Goal: Communication & Community: Answer question/provide support

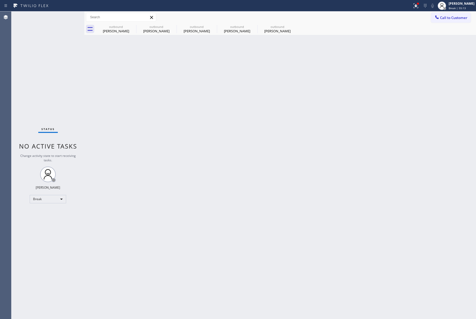
drag, startPoint x: 21, startPoint y: 52, endPoint x: 134, endPoint y: 5, distance: 122.7
click at [27, 50] on div "Status No active tasks Change activity state to start receiving tasks. [PERSON_…" at bounding box center [47, 164] width 73 height 307
click at [468, 9] on div "Break | 55:14" at bounding box center [462, 8] width 26 height 4
click at [453, 33] on button "Unavailable" at bounding box center [450, 34] width 52 height 7
click at [338, 107] on div "Back to Dashboard Change Sender ID Customers Technicians Select a contact Outbo…" at bounding box center [280, 164] width 392 height 307
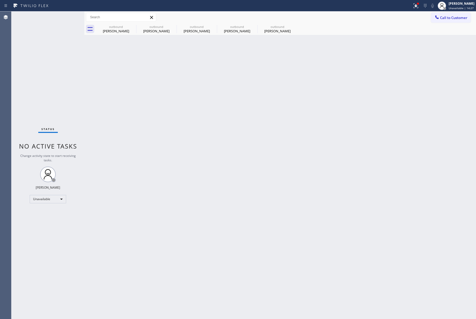
click at [457, 186] on div "Back to Dashboard Change Sender ID Customers Technicians Select a contact Outbo…" at bounding box center [280, 164] width 392 height 307
drag, startPoint x: 289, startPoint y: 104, endPoint x: 289, endPoint y: 101, distance: 3.9
click at [289, 101] on div "Back to Dashboard Change Sender ID Customers Technicians Select a contact Outbo…" at bounding box center [280, 164] width 392 height 307
drag, startPoint x: 66, startPoint y: 66, endPoint x: 95, endPoint y: 45, distance: 35.9
click at [66, 65] on div "Status No active tasks Change activity state to start receiving tasks. [PERSON_…" at bounding box center [47, 164] width 73 height 307
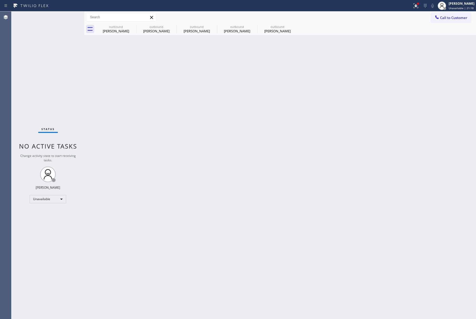
click at [403, 126] on div "Back to Dashboard Change Sender ID Customers Technicians Select a contact Outbo…" at bounding box center [280, 164] width 392 height 307
click at [39, 82] on div "Status No active tasks Change activity state to start receiving tasks. [PERSON_…" at bounding box center [47, 164] width 73 height 307
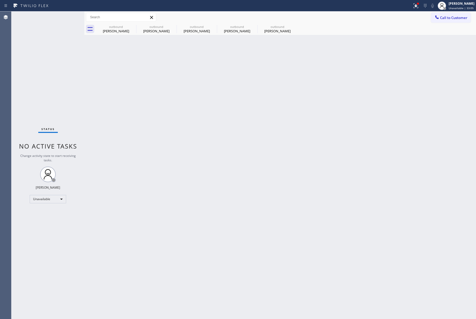
click at [167, 132] on div "Back to Dashboard Change Sender ID Customers Technicians Select a contact Outbo…" at bounding box center [280, 164] width 392 height 307
click at [167, 131] on div "Back to Dashboard Change Sender ID Customers Technicians Select a contact Outbo…" at bounding box center [280, 164] width 392 height 307
click at [252, 119] on div "Back to Dashboard Change Sender ID Customers Technicians Select a contact Outbo…" at bounding box center [280, 164] width 392 height 307
drag, startPoint x: 254, startPoint y: 119, endPoint x: 172, endPoint y: 8, distance: 137.2
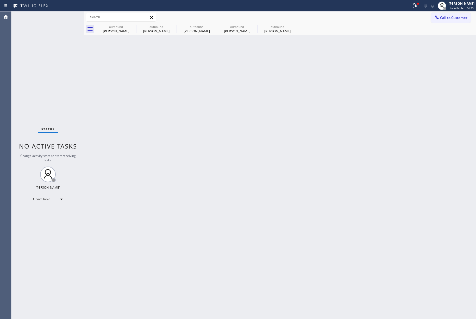
click at [254, 116] on div "Back to Dashboard Change Sender ID Customers Technicians Select a contact Outbo…" at bounding box center [280, 164] width 392 height 307
click at [437, 19] on icon at bounding box center [437, 17] width 5 height 5
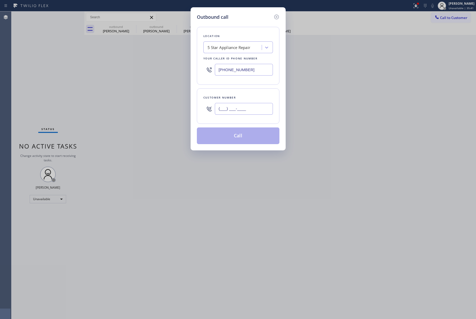
click at [242, 111] on input "(___) ___-____" at bounding box center [244, 109] width 58 height 12
paste input "323) 810-5892"
type input "[PHONE_NUMBER]"
click at [262, 81] on div "Location 5 Star Appliance Repair Your caller id phone number [PHONE_NUMBER]" at bounding box center [238, 56] width 83 height 58
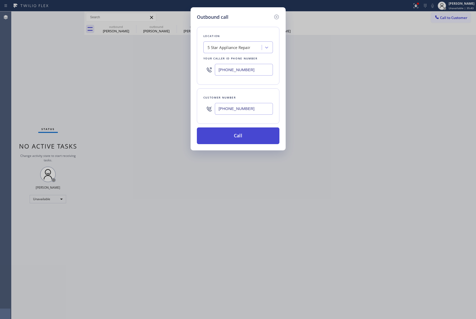
click at [241, 138] on button "Call" at bounding box center [238, 135] width 83 height 17
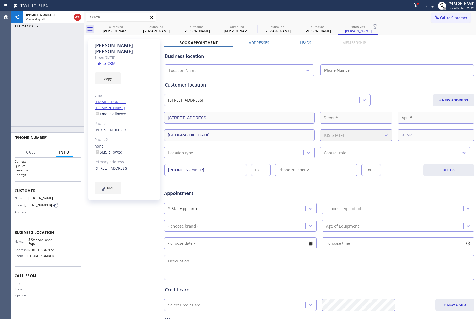
type input "[PHONE_NUMBER]"
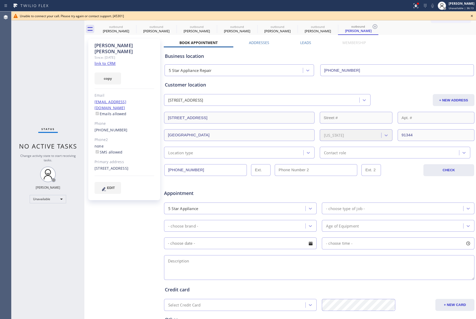
click at [474, 15] on icon at bounding box center [472, 16] width 6 height 6
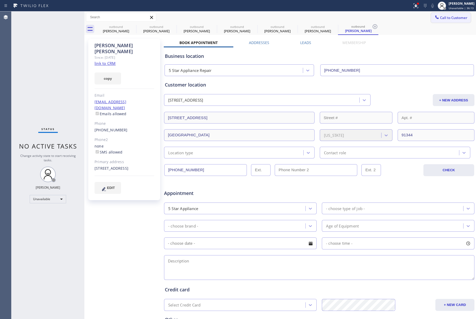
click at [453, 18] on span "Call to Customer" at bounding box center [453, 17] width 27 height 5
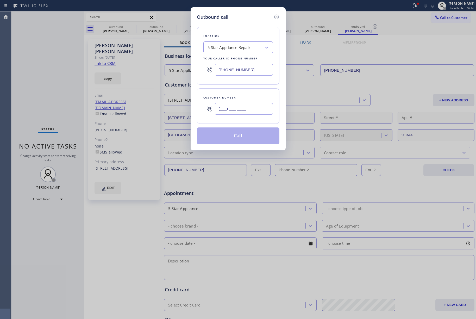
click at [256, 110] on input "(___) ___-____" at bounding box center [244, 109] width 58 height 12
paste input "917) 373-5824"
type input "[PHONE_NUMBER]"
click at [246, 93] on div "Customer number [PHONE_NUMBER]" at bounding box center [238, 105] width 83 height 35
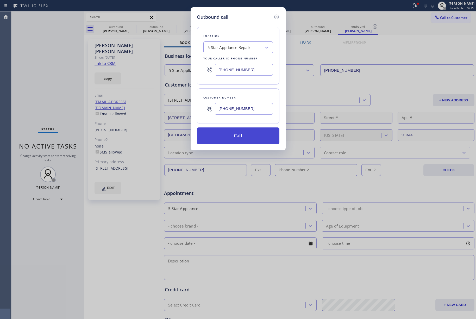
click at [249, 136] on button "Call" at bounding box center [238, 135] width 83 height 17
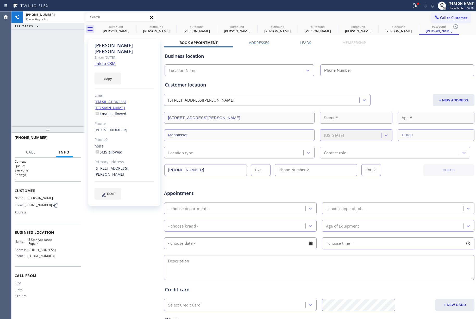
type input "[PHONE_NUMBER]"
click at [75, 140] on span "HANG UP" at bounding box center [69, 140] width 16 height 4
click at [61, 96] on div "[PHONE_NUMBER] Live | 00:03 ALL TASKS ALL TASKS ACTIVE TASKS TASKS IN WRAP UP" at bounding box center [47, 68] width 73 height 115
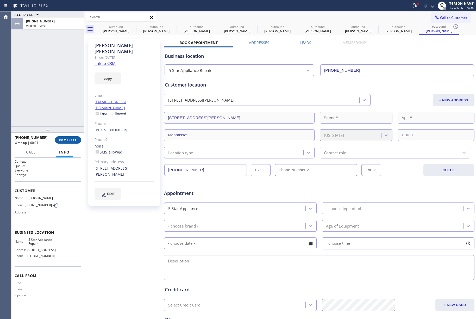
click at [71, 140] on span "COMPLETE" at bounding box center [68, 140] width 18 height 4
click at [48, 82] on div "ALL TASKS ALL TASKS ACTIVE TASKS TASKS IN WRAP UP [PHONE_NUMBER] Wrap up | 00:01" at bounding box center [47, 68] width 73 height 115
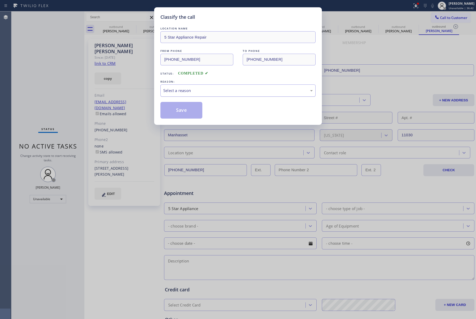
click at [195, 93] on div "Select a reason" at bounding box center [238, 91] width 150 height 6
click at [190, 112] on button "Save" at bounding box center [181, 110] width 42 height 17
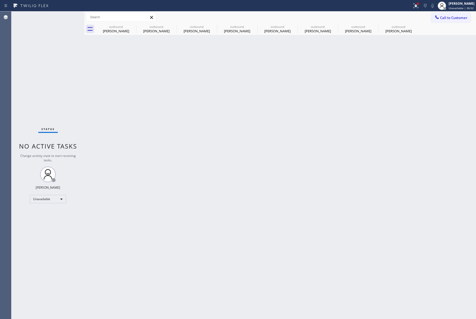
drag, startPoint x: 449, startPoint y: 17, endPoint x: 286, endPoint y: 71, distance: 171.8
click at [448, 17] on span "Call to Customer" at bounding box center [453, 17] width 27 height 5
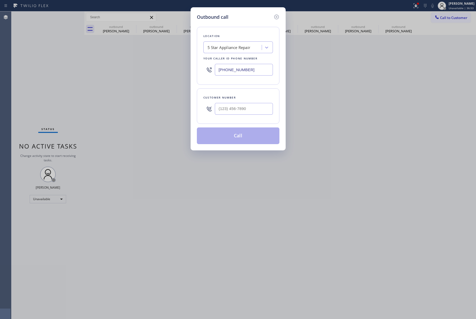
drag, startPoint x: 263, startPoint y: 71, endPoint x: 188, endPoint y: 71, distance: 74.8
click at [188, 71] on div "Outbound call Location 5 Star Appliance Repair Your caller id phone number [PHO…" at bounding box center [238, 159] width 476 height 319
paste input "05) 519-8800"
type input "[PHONE_NUMBER]"
click at [240, 107] on input "text" at bounding box center [244, 109] width 58 height 12
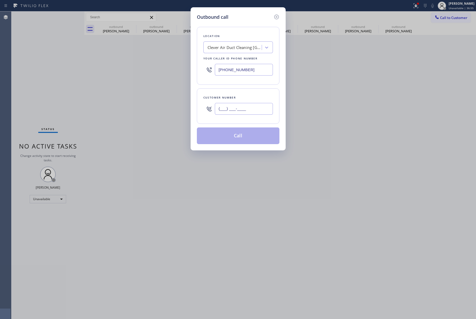
paste input "510) 248-2349"
type input "[PHONE_NUMBER]"
click at [240, 89] on div "Customer number [PHONE_NUMBER]" at bounding box center [238, 105] width 83 height 35
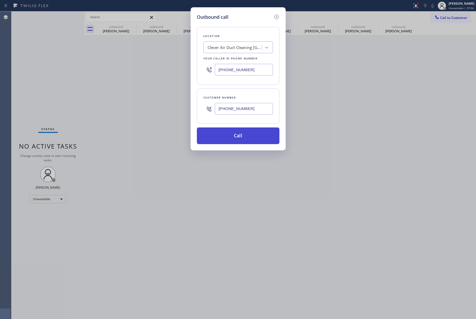
click at [242, 142] on button "Call" at bounding box center [238, 135] width 83 height 17
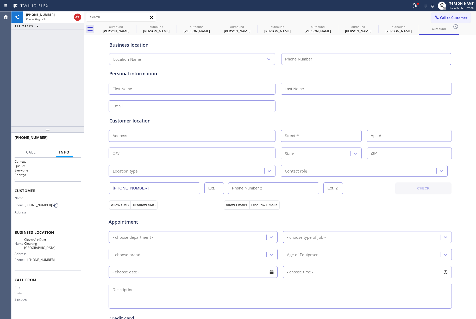
type input "[PHONE_NUMBER]"
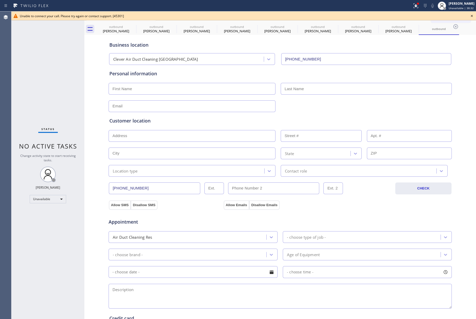
click at [472, 14] on icon at bounding box center [472, 16] width 6 height 6
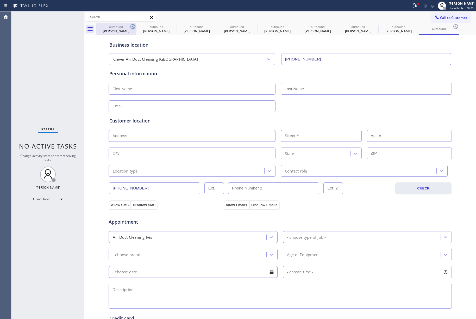
click at [131, 26] on icon at bounding box center [133, 26] width 5 height 5
type input "[PHONE_NUMBER]"
click at [0, 0] on icon at bounding box center [0, 0] width 0 height 0
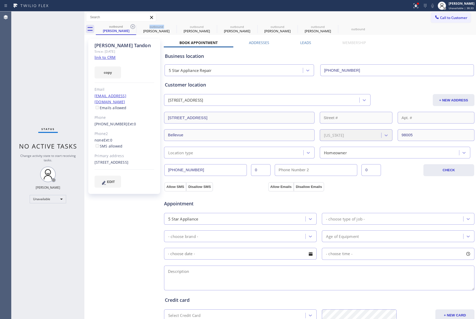
click at [131, 26] on icon at bounding box center [133, 26] width 5 height 5
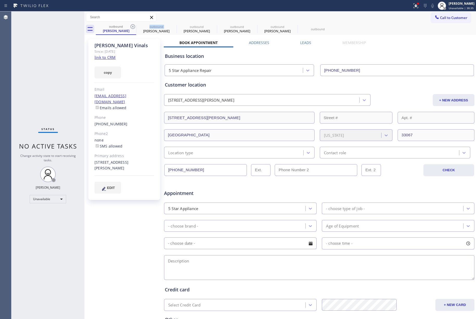
click at [131, 26] on icon at bounding box center [133, 26] width 5 height 5
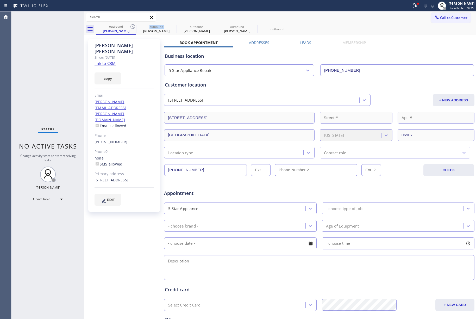
click at [131, 26] on icon at bounding box center [133, 26] width 5 height 5
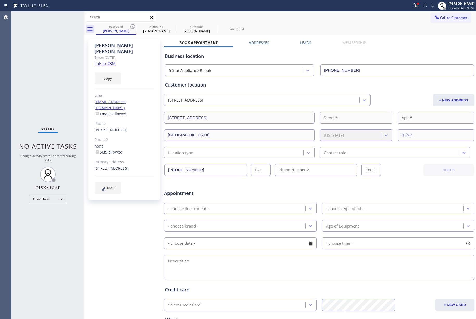
click at [131, 26] on icon at bounding box center [133, 26] width 5 height 5
click at [0, 0] on icon at bounding box center [0, 0] width 0 height 0
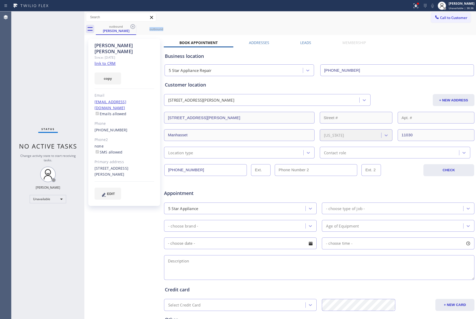
click at [131, 26] on icon at bounding box center [133, 26] width 5 height 5
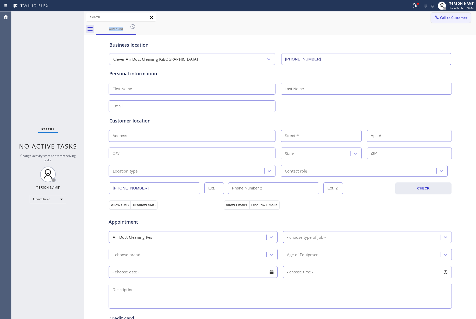
click at [454, 22] on button "Call to Customer" at bounding box center [451, 18] width 40 height 10
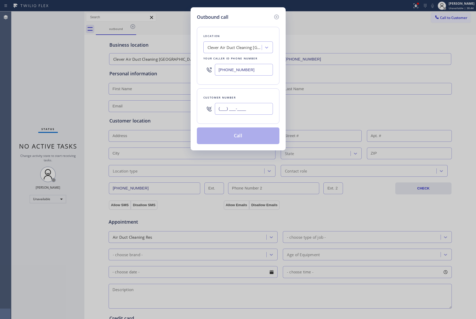
click at [243, 105] on input "(___) ___-____" at bounding box center [244, 109] width 58 height 12
paste input "425) 241-5176"
type input "[PHONE_NUMBER]"
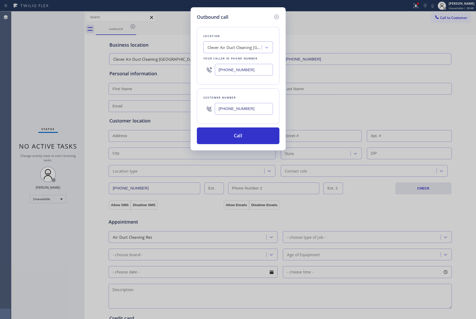
drag, startPoint x: 250, startPoint y: 68, endPoint x: 206, endPoint y: 60, distance: 44.6
click at [198, 69] on div "Location Clever Air Duct Cleaning [GEOGRAPHIC_DATA] Your caller id phone number…" at bounding box center [238, 56] width 83 height 58
paste input "55) 731-4952"
type input "[PHONE_NUMBER]"
click at [240, 37] on div "Location" at bounding box center [238, 35] width 70 height 5
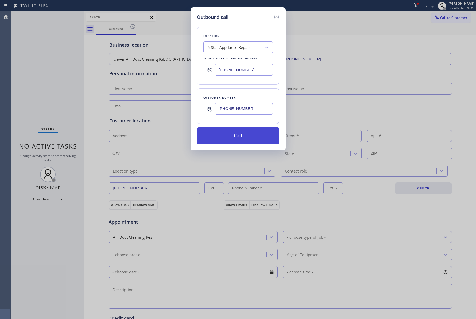
click at [243, 142] on button "Call" at bounding box center [238, 135] width 83 height 17
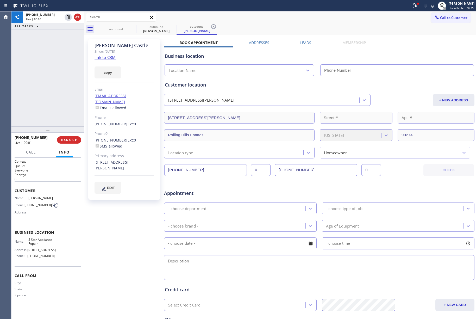
type input "[PHONE_NUMBER]"
click at [65, 142] on button "HANG UP" at bounding box center [69, 139] width 24 height 7
click at [66, 133] on div at bounding box center [47, 129] width 73 height 6
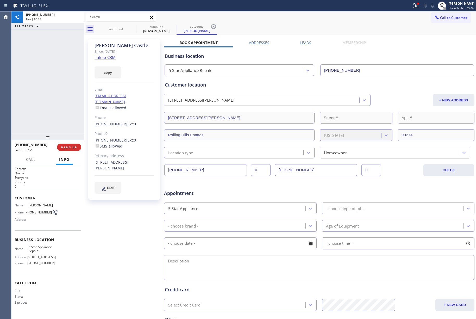
click at [67, 140] on div at bounding box center [47, 137] width 73 height 6
click at [68, 146] on span "COMPLETE" at bounding box center [68, 147] width 18 height 4
drag, startPoint x: 70, startPoint y: 136, endPoint x: 70, endPoint y: 125, distance: 10.7
click at [70, 134] on div at bounding box center [47, 137] width 73 height 6
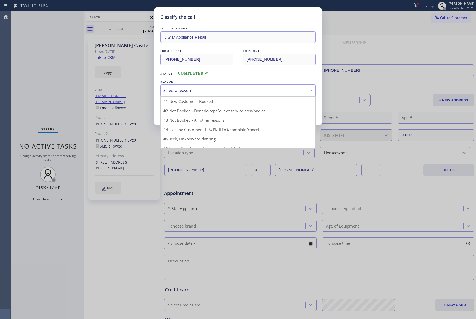
click at [187, 90] on div "Select a reason" at bounding box center [238, 91] width 150 height 6
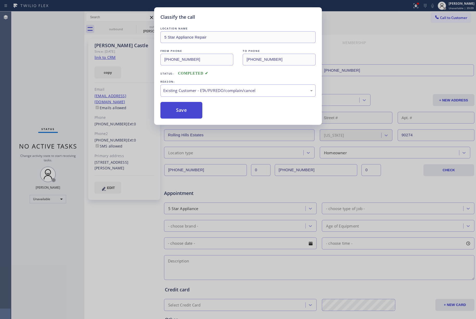
click at [184, 116] on button "Save" at bounding box center [181, 110] width 42 height 17
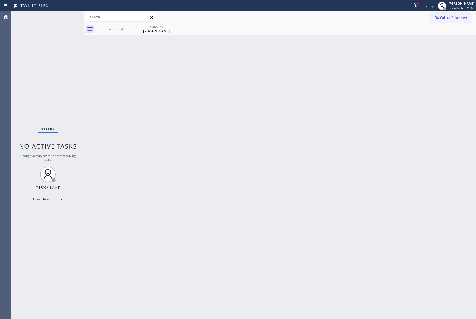
click at [456, 14] on button "Call to Customer" at bounding box center [451, 18] width 40 height 10
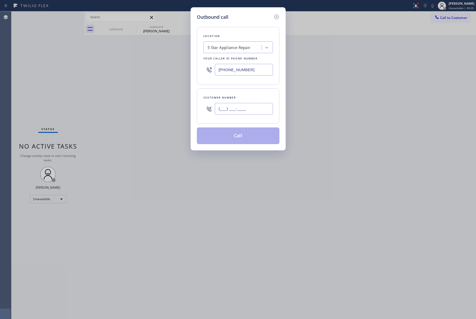
click at [240, 112] on input "(___) ___-____" at bounding box center [244, 109] width 58 height 12
paste input "646) 519-1093"
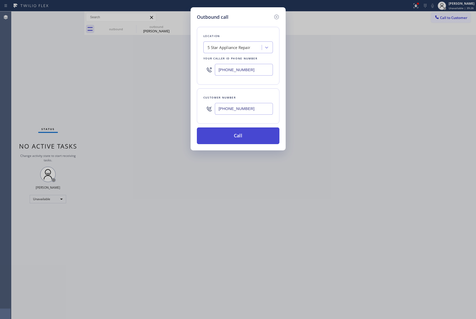
type input "[PHONE_NUMBER]"
click at [244, 141] on button "Call" at bounding box center [238, 135] width 83 height 17
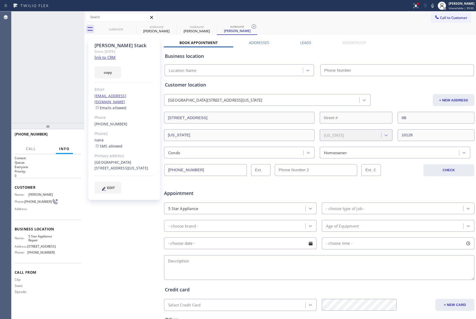
type input "[PHONE_NUMBER]"
click at [68, 137] on span "HANG UP" at bounding box center [69, 137] width 16 height 4
drag, startPoint x: 61, startPoint y: 114, endPoint x: 64, endPoint y: 136, distance: 22.0
click at [61, 119] on div "[PHONE_NUMBER] Live | 00:04 ALL TASKS ALL TASKS ACTIVE TASKS TASKS IN WRAP UP" at bounding box center [47, 67] width 73 height 112
click at [64, 137] on span "HANG UP" at bounding box center [69, 137] width 16 height 4
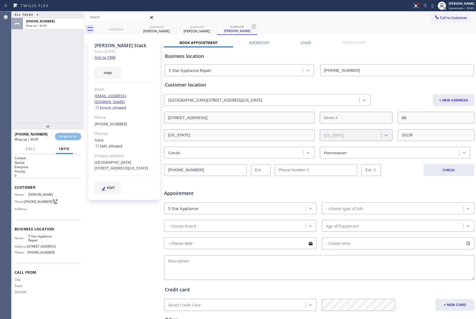
click at [57, 97] on div "ALL TASKS ALL TASKS ACTIVE TASKS TASKS IN WRAP UP [PHONE_NUMBER] Wrap up | 00:00" at bounding box center [47, 67] width 73 height 112
click at [71, 139] on button "COMPLETE" at bounding box center [68, 136] width 26 height 7
click at [61, 103] on div "ALL TASKS ALL TASKS ACTIVE TASKS TASKS IN WRAP UP [PHONE_NUMBER] Wrap up | 00:01" at bounding box center [47, 67] width 73 height 112
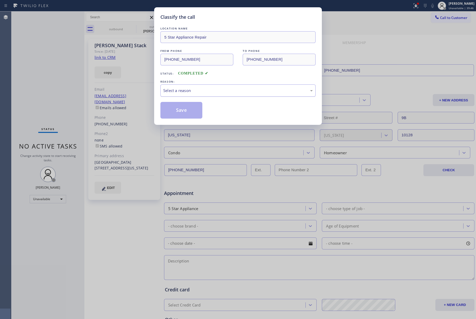
click at [195, 92] on div "Select a reason" at bounding box center [238, 91] width 150 height 6
click at [177, 110] on button "Save" at bounding box center [181, 110] width 42 height 17
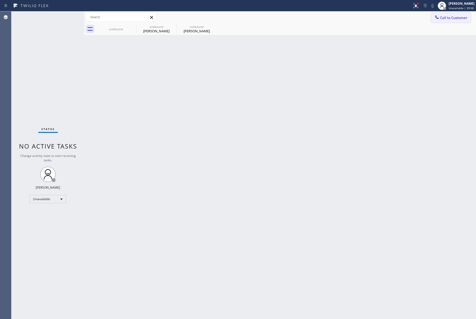
click at [446, 16] on span "Call to Customer" at bounding box center [453, 17] width 27 height 5
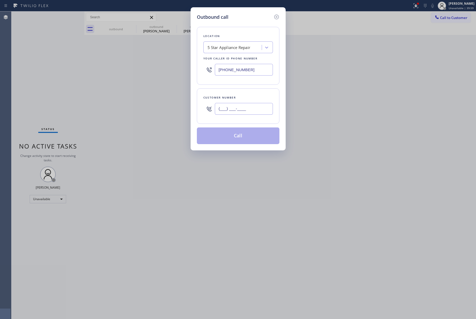
click at [235, 113] on input "(___) ___-____" at bounding box center [244, 109] width 58 height 12
paste input "917) 743-2762"
type input "[PHONE_NUMBER]"
click at [249, 93] on div "Customer number [PHONE_NUMBER]" at bounding box center [238, 105] width 83 height 35
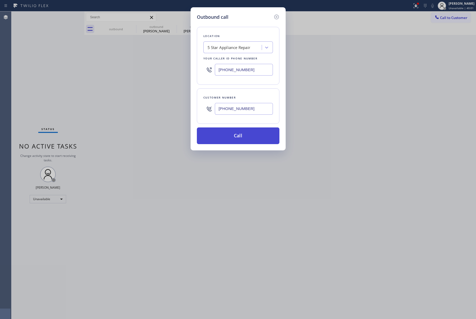
click at [251, 140] on button "Call" at bounding box center [238, 135] width 83 height 17
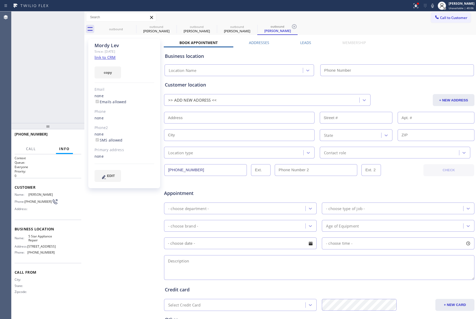
type input "[PHONE_NUMBER]"
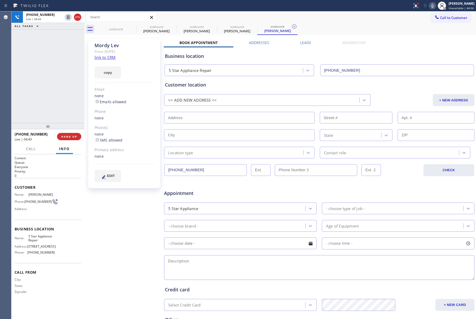
click at [434, 7] on icon at bounding box center [432, 6] width 3 height 4
click at [434, 7] on icon at bounding box center [433, 6] width 6 height 6
click at [434, 6] on icon at bounding box center [433, 6] width 6 height 6
click at [434, 6] on icon at bounding box center [432, 6] width 3 height 4
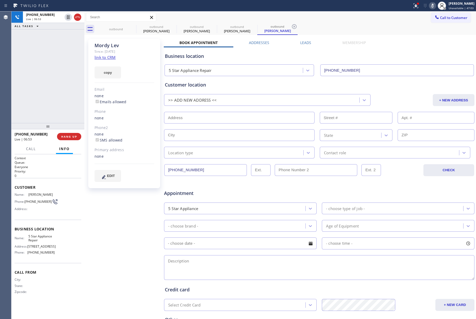
click at [433, 2] on div "Status report Issues detected These issues could affect your workflow. Please c…" at bounding box center [443, 5] width 66 height 11
click at [435, 7] on icon at bounding box center [433, 6] width 6 height 6
click at [259, 42] on label "Addresses" at bounding box center [259, 42] width 20 height 5
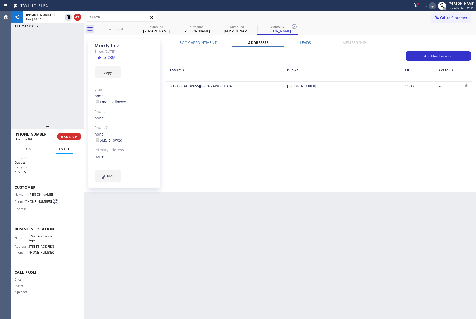
click at [466, 87] on div at bounding box center [466, 85] width 8 height 8
click at [197, 41] on label "Book Appointment" at bounding box center [198, 42] width 37 height 5
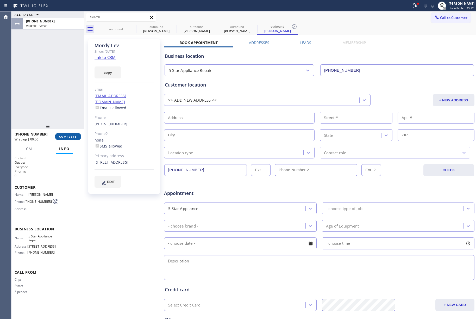
click at [73, 136] on span "COMPLETE" at bounding box center [68, 137] width 18 height 4
click at [65, 115] on div "ALL TASKS ALL TASKS ACTIVE TASKS TASKS IN WRAP UP [PHONE_NUMBER] Wrap up | 00:00" at bounding box center [47, 67] width 73 height 112
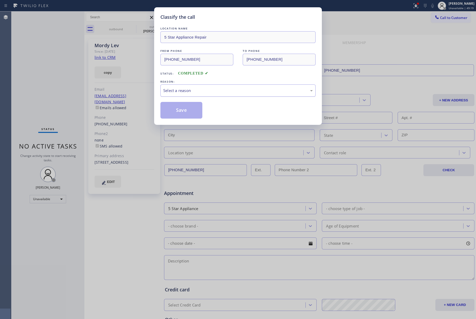
click at [196, 92] on div "Select a reason" at bounding box center [238, 91] width 150 height 6
click at [187, 108] on button "Save" at bounding box center [181, 110] width 42 height 17
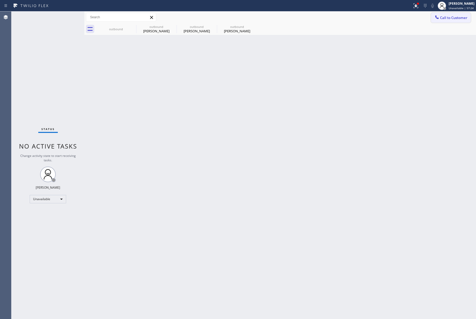
click at [447, 19] on span "Call to Customer" at bounding box center [453, 17] width 27 height 5
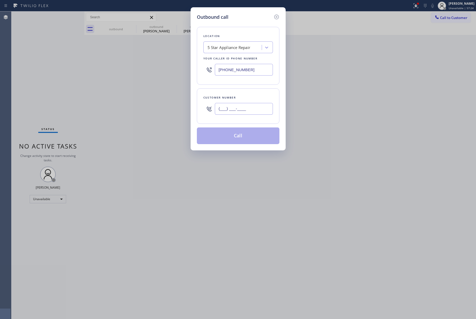
click at [254, 108] on input "(___) ___-____" at bounding box center [244, 109] width 58 height 12
paste input "425) 301-8441"
type input "[PHONE_NUMBER]"
click at [246, 92] on div "Customer number [PHONE_NUMBER]" at bounding box center [238, 105] width 83 height 35
click at [241, 137] on button "Call" at bounding box center [238, 135] width 83 height 17
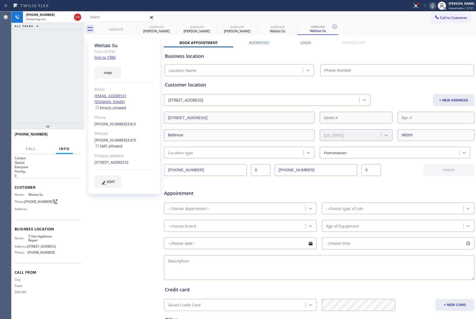
type input "[PHONE_NUMBER]"
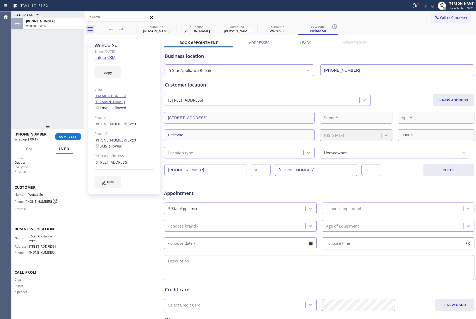
drag, startPoint x: 70, startPoint y: 136, endPoint x: 70, endPoint y: 131, distance: 4.4
click at [70, 134] on button "COMPLETE" at bounding box center [68, 136] width 26 height 7
click at [64, 95] on div "ALL TASKS ALL TASKS ACTIVE TASKS TASKS IN WRAP UP [PHONE_NUMBER] Wrap up | 00:17" at bounding box center [47, 67] width 73 height 112
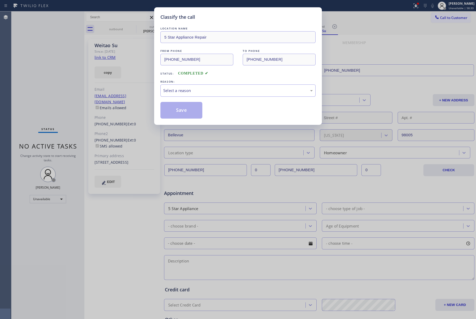
drag, startPoint x: 172, startPoint y: 97, endPoint x: 177, endPoint y: 118, distance: 20.7
click at [173, 97] on div "LOCATION NAME 5 Star Appliance Repair FROM PHONE [PHONE_NUMBER] TO PHONE [PHONE…" at bounding box center [237, 72] width 155 height 93
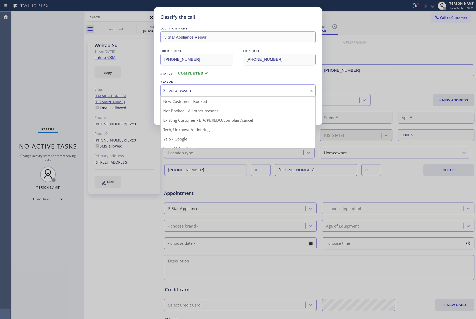
click at [178, 95] on div "Select a reason" at bounding box center [237, 90] width 155 height 12
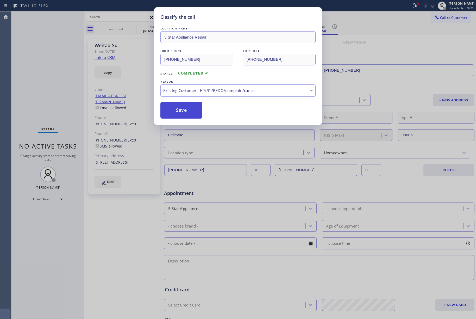
click at [183, 112] on button "Save" at bounding box center [181, 110] width 42 height 17
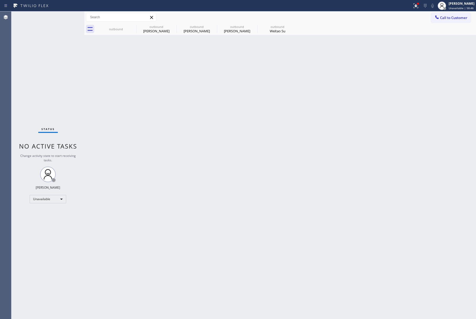
click at [454, 17] on span "Call to Customer" at bounding box center [453, 17] width 27 height 5
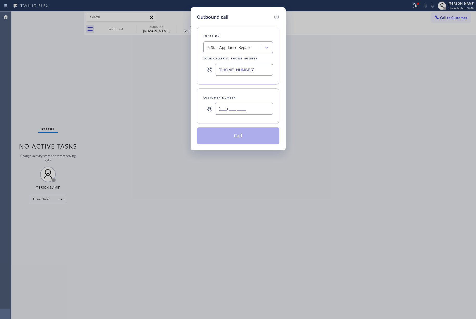
drag, startPoint x: 241, startPoint y: 112, endPoint x: 240, endPoint y: 104, distance: 7.1
click at [240, 112] on input "(___) ___-____" at bounding box center [244, 109] width 58 height 12
paste input "951) 970-3269"
type input "[PHONE_NUMBER]"
click at [239, 91] on div "Customer number [PHONE_NUMBER]" at bounding box center [238, 105] width 83 height 35
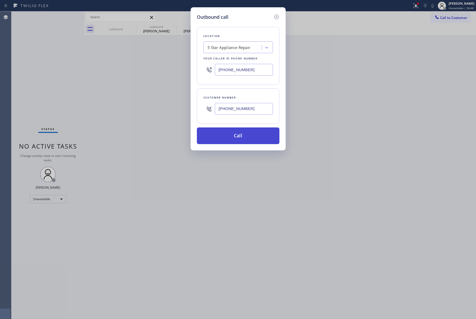
click at [242, 135] on button "Call" at bounding box center [238, 135] width 83 height 17
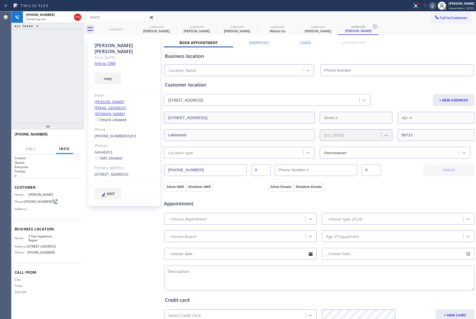
type input "[PHONE_NUMBER]"
click at [75, 132] on div "[PHONE_NUMBER] Live | 00:03 HANG UP" at bounding box center [48, 137] width 67 height 14
click at [72, 134] on button "HANG UP" at bounding box center [69, 136] width 24 height 7
drag, startPoint x: 71, startPoint y: 139, endPoint x: 64, endPoint y: 112, distance: 28.0
click at [71, 138] on button "HANG UP" at bounding box center [69, 136] width 24 height 7
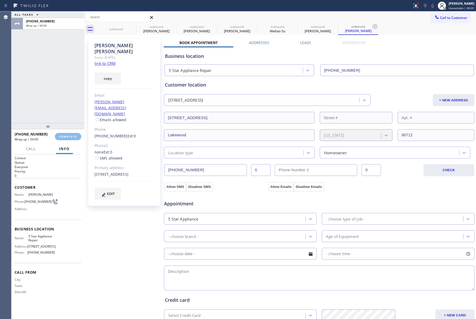
click at [64, 112] on div "ALL TASKS ALL TASKS ACTIVE TASKS TASKS IN WRAP UP [PHONE_NUMBER] Wrap up | 00:00" at bounding box center [47, 67] width 73 height 112
click at [63, 135] on span "COMPLETE" at bounding box center [68, 137] width 18 height 4
click at [55, 99] on div "ALL TASKS ALL TASKS ACTIVE TASKS TASKS IN WRAP UP [PHONE_NUMBER] Wrap up | 00:02" at bounding box center [47, 67] width 73 height 112
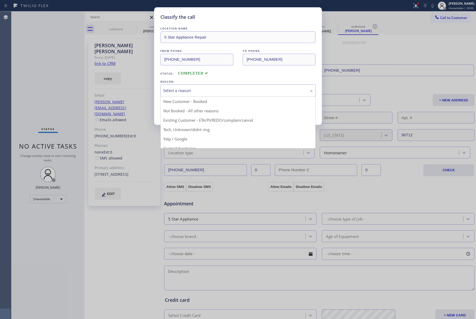
click at [206, 91] on div "Select a reason" at bounding box center [238, 91] width 150 height 6
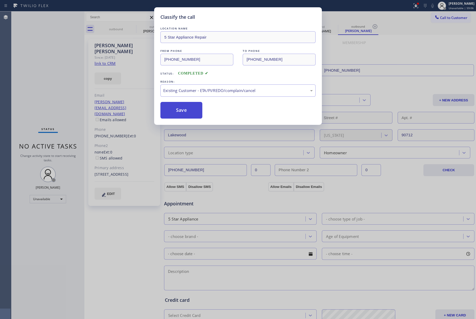
click at [184, 112] on button "Save" at bounding box center [181, 110] width 42 height 17
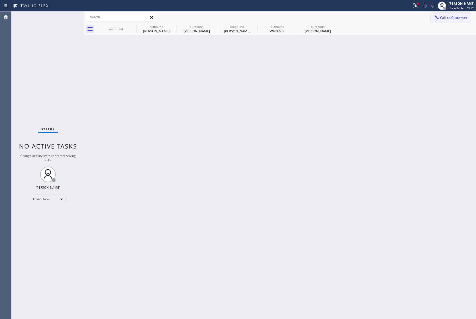
click at [444, 18] on span "Call to Customer" at bounding box center [453, 17] width 27 height 5
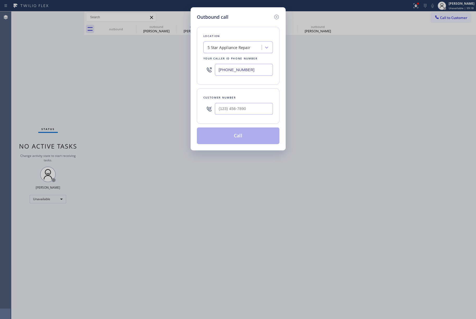
click at [244, 101] on div at bounding box center [244, 108] width 58 height 17
click at [245, 108] on input "(___) ___-____" at bounding box center [244, 109] width 58 height 12
paste input "323) 394-7256"
type input "[PHONE_NUMBER]"
click at [245, 92] on div "Customer number [PHONE_NUMBER]" at bounding box center [238, 105] width 83 height 35
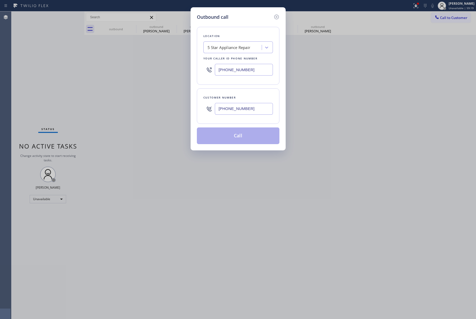
click at [238, 135] on button "Call" at bounding box center [238, 135] width 83 height 17
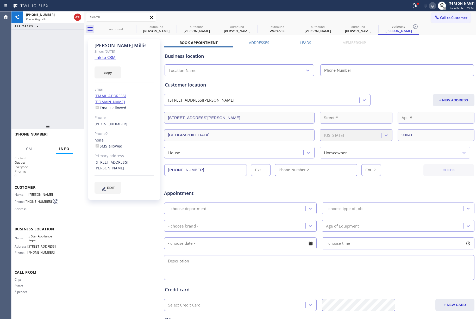
type input "[PHONE_NUMBER]"
click at [78, 135] on button "HANG UP" at bounding box center [69, 136] width 24 height 7
drag, startPoint x: 75, startPoint y: 114, endPoint x: 75, endPoint y: 131, distance: 17.0
click at [75, 116] on div "[PHONE_NUMBER] Live | 00:03 ALL TASKS ALL TASKS ACTIVE TASKS TASKS IN WRAP UP" at bounding box center [47, 67] width 73 height 112
click at [75, 131] on div "[PHONE_NUMBER] Live | 00:03 HANG UP" at bounding box center [48, 137] width 67 height 14
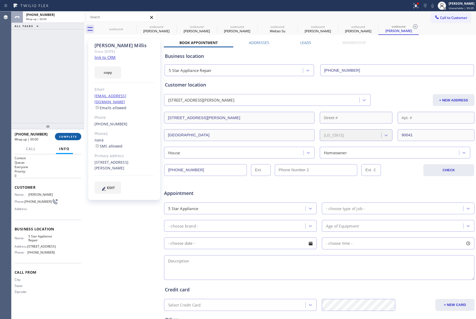
click at [75, 134] on button "COMPLETE" at bounding box center [68, 136] width 26 height 7
click at [58, 80] on div "ALL TASKS ALL TASKS ACTIVE TASKS TASKS IN WRAP UP [PHONE_NUMBER] Wrap up | 00:01" at bounding box center [47, 67] width 73 height 112
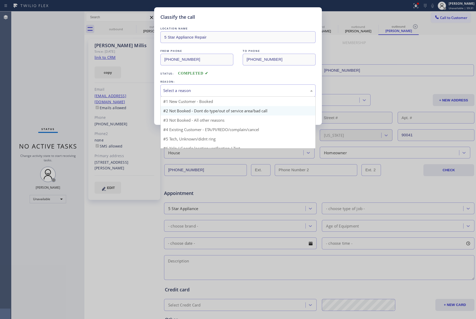
drag, startPoint x: 191, startPoint y: 85, endPoint x: 197, endPoint y: 108, distance: 23.1
click at [191, 86] on div "Select a reason" at bounding box center [237, 90] width 155 height 12
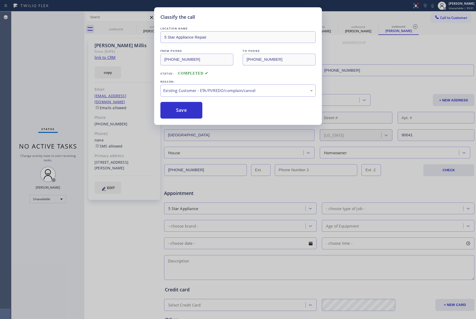
drag, startPoint x: 180, startPoint y: 110, endPoint x: 163, endPoint y: 26, distance: 85.9
click at [180, 109] on button "Save" at bounding box center [181, 110] width 42 height 17
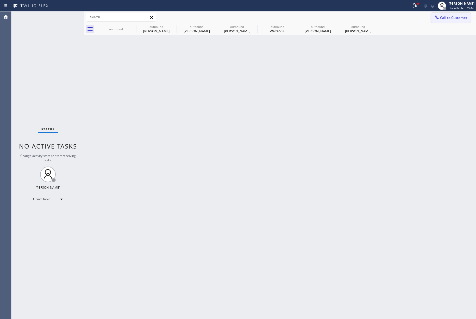
drag, startPoint x: 454, startPoint y: 19, endPoint x: 254, endPoint y: 62, distance: 205.4
click at [452, 19] on span "Call to Customer" at bounding box center [453, 17] width 27 height 5
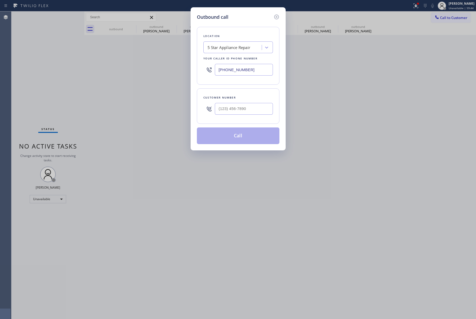
drag, startPoint x: 253, startPoint y: 71, endPoint x: 202, endPoint y: 72, distance: 50.3
click at [202, 72] on div "Location 5 Star Appliance Repair Your caller id phone number [PHONE_NUMBER]" at bounding box center [238, 56] width 83 height 58
paste input "310) 896-4450"
type input "[PHONE_NUMBER]"
click at [234, 106] on input "(___) ___-____" at bounding box center [244, 109] width 58 height 12
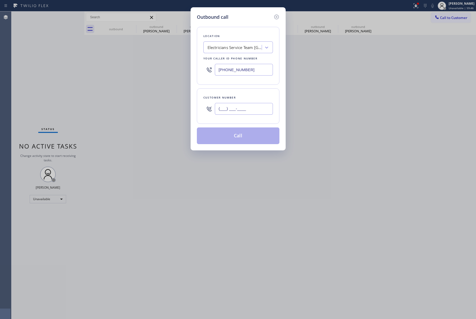
paste input "310) 848-9789"
type input "[PHONE_NUMBER]"
click at [234, 99] on div "Customer number" at bounding box center [238, 97] width 70 height 5
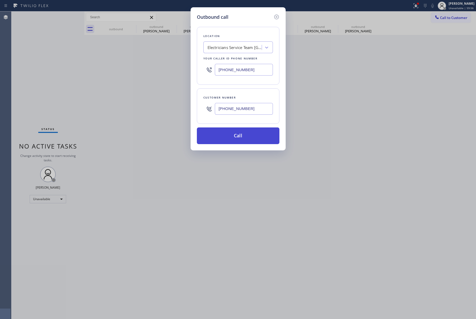
click at [261, 132] on button "Call" at bounding box center [238, 135] width 83 height 17
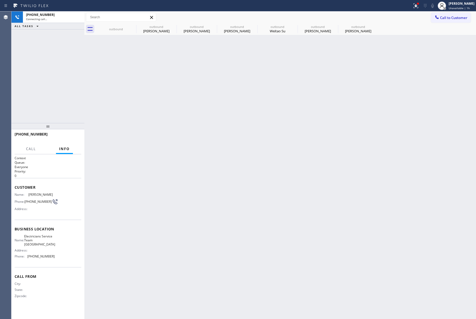
drag, startPoint x: 51, startPoint y: 59, endPoint x: 53, endPoint y: 53, distance: 5.9
click at [52, 56] on div "[PHONE_NUMBER] Connecting call… ALL TASKS ALL TASKS ACTIVE TASKS TASKS IN WRAP …" at bounding box center [47, 67] width 73 height 112
drag, startPoint x: 57, startPoint y: 92, endPoint x: 59, endPoint y: 80, distance: 12.6
click at [57, 89] on div "[PHONE_NUMBER] Connecting call… ALL TASKS ALL TASKS ACTIVE TASKS TASKS IN WRAP …" at bounding box center [47, 67] width 73 height 112
click at [46, 81] on div "[PHONE_NUMBER] Connecting call… ALL TASKS ALL TASKS ACTIVE TASKS TASKS IN WRAP …" at bounding box center [47, 67] width 73 height 112
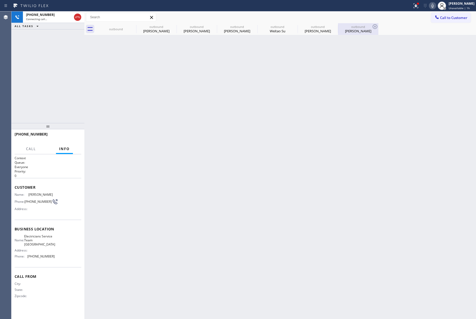
click at [361, 30] on div "[PERSON_NAME]" at bounding box center [358, 31] width 39 height 5
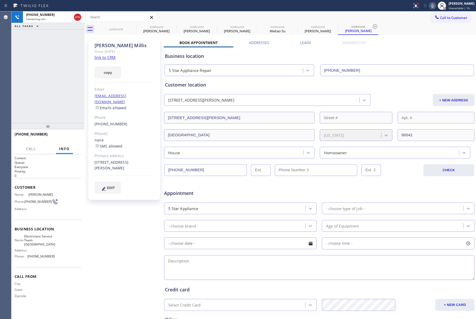
click at [50, 67] on div "[PHONE_NUMBER] Connecting call… ALL TASKS ALL TASKS ACTIVE TASKS TASKS IN WRAP …" at bounding box center [47, 67] width 73 height 112
click at [50, 16] on div "[PHONE_NUMBER]" at bounding box center [49, 15] width 46 height 4
click at [40, 72] on div "[PHONE_NUMBER] Connecting call… ALL TASKS ALL TASKS ACTIVE TASKS TASKS IN WRAP …" at bounding box center [47, 67] width 73 height 112
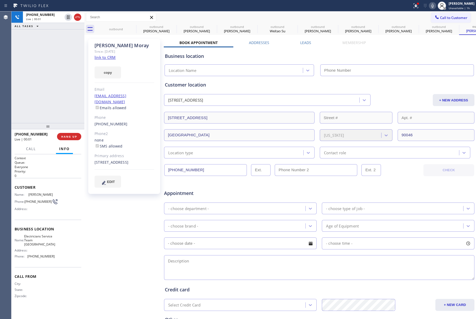
click at [109, 57] on link "link to CRM" at bounding box center [105, 57] width 21 height 5
type input "[PHONE_NUMBER]"
click at [71, 135] on span "HANG UP" at bounding box center [69, 137] width 16 height 4
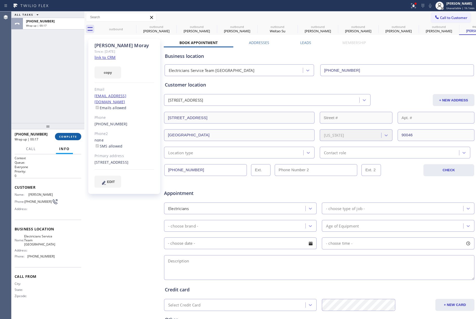
click at [70, 134] on button "COMPLETE" at bounding box center [68, 136] width 26 height 7
click at [56, 108] on div "ALL TASKS ALL TASKS ACTIVE TASKS TASKS IN WRAP UP [PHONE_NUMBER] Wrap up | 00:17" at bounding box center [47, 67] width 73 height 112
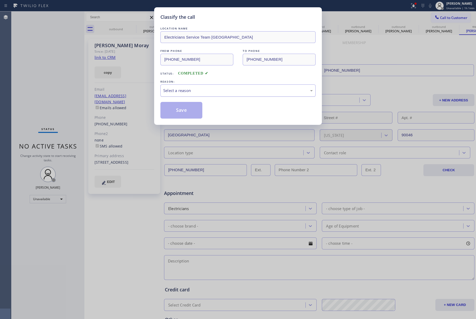
click at [191, 91] on div "Select a reason" at bounding box center [238, 91] width 150 height 6
click at [177, 113] on button "Save" at bounding box center [181, 110] width 42 height 17
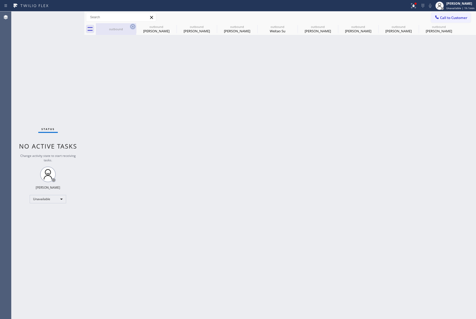
click at [132, 28] on icon at bounding box center [133, 26] width 6 height 6
click at [0, 0] on icon at bounding box center [0, 0] width 0 height 0
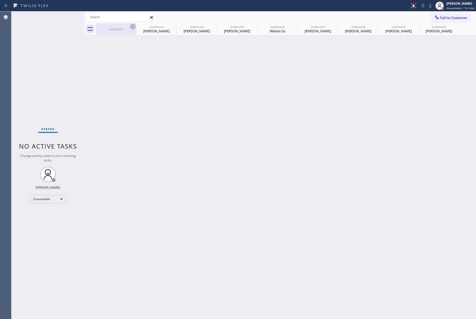
click at [0, 0] on icon at bounding box center [0, 0] width 0 height 0
type input "[PHONE_NUMBER]"
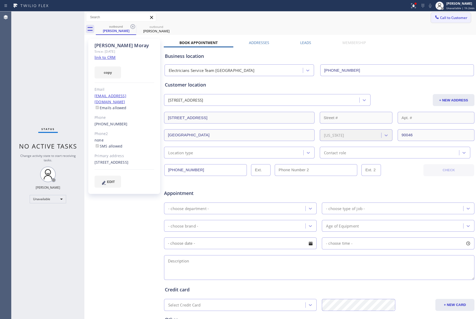
click at [443, 18] on span "Call to Customer" at bounding box center [453, 17] width 27 height 5
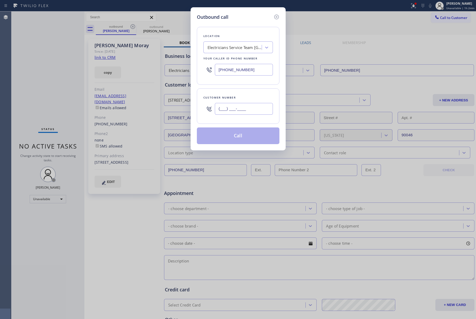
click at [258, 106] on input "(___) ___-____" at bounding box center [244, 109] width 58 height 12
paste input "941) 713-1306"
type input "[PHONE_NUMBER]"
click at [256, 90] on div "Customer number [PHONE_NUMBER]" at bounding box center [238, 105] width 83 height 35
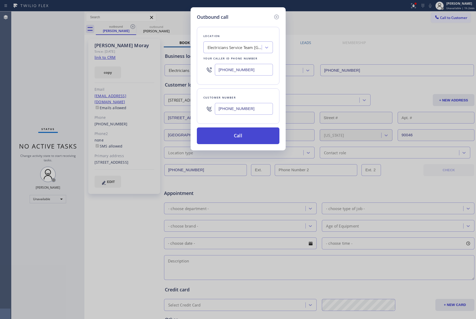
click at [241, 134] on button "Call" at bounding box center [238, 135] width 83 height 17
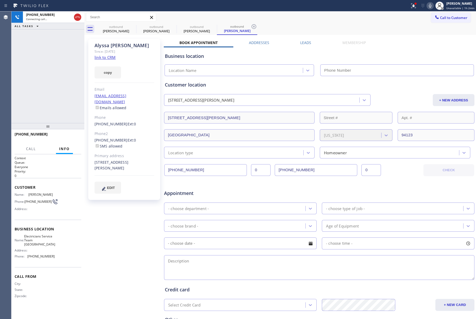
type input "[PHONE_NUMBER]"
click at [73, 137] on span "HANG UP" at bounding box center [69, 137] width 16 height 4
drag, startPoint x: 72, startPoint y: 117, endPoint x: 73, endPoint y: 135, distance: 18.0
click at [72, 117] on div "[PHONE_NUMBER] Live | 00:04 ALL TASKS ALL TASKS ACTIVE TASKS TASKS IN WRAP UP" at bounding box center [47, 67] width 73 height 112
click at [73, 135] on span "HANG UP" at bounding box center [69, 137] width 16 height 4
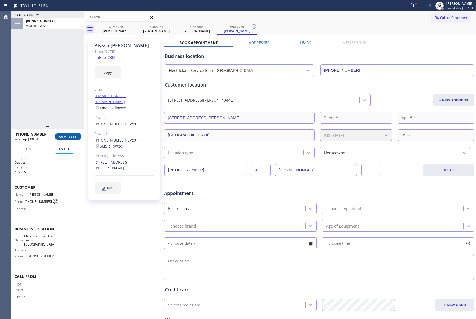
drag, startPoint x: 67, startPoint y: 135, endPoint x: 67, endPoint y: 129, distance: 6.3
click at [67, 135] on span "COMPLETE" at bounding box center [68, 137] width 18 height 4
click at [59, 102] on div "ALL TASKS ALL TASKS ACTIVE TASKS TASKS IN WRAP UP [PHONE_NUMBER] Wrap up | 00:04" at bounding box center [47, 67] width 73 height 112
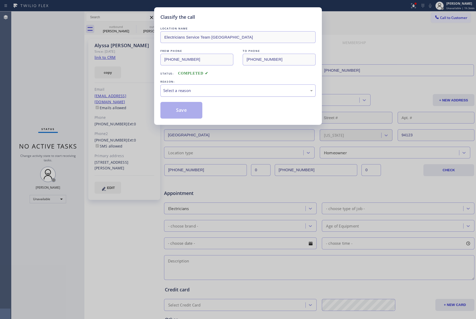
click at [223, 95] on div "Select a reason" at bounding box center [237, 90] width 155 height 12
click at [181, 113] on button "Save" at bounding box center [181, 110] width 42 height 17
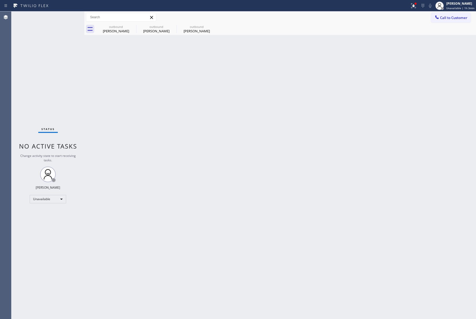
drag, startPoint x: 458, startPoint y: 19, endPoint x: 228, endPoint y: 51, distance: 232.1
click at [458, 19] on span "Call to Customer" at bounding box center [453, 17] width 27 height 5
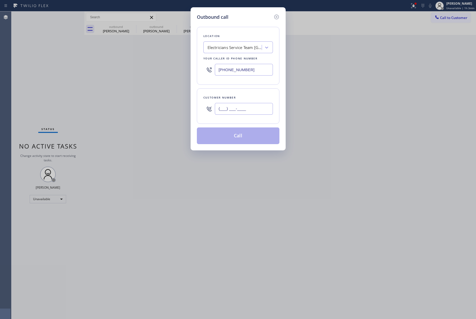
click at [235, 107] on input "(___) ___-____" at bounding box center [244, 109] width 58 height 12
paste input "201) 745-5552"
type input "[PHONE_NUMBER]"
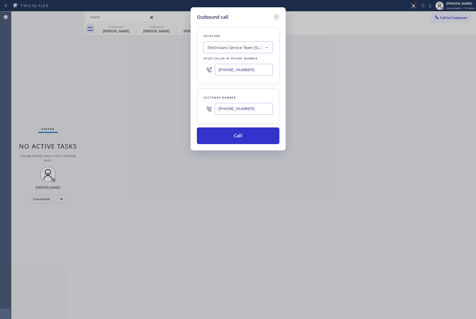
drag, startPoint x: 256, startPoint y: 66, endPoint x: 214, endPoint y: 59, distance: 42.8
click at [201, 70] on div "Location Electricians Service Team [GEOGRAPHIC_DATA] Your caller id phone numbe…" at bounding box center [238, 56] width 83 height 58
paste input "855) 731-4952"
type input "[PHONE_NUMBER]"
click at [243, 138] on button "Call" at bounding box center [238, 135] width 83 height 17
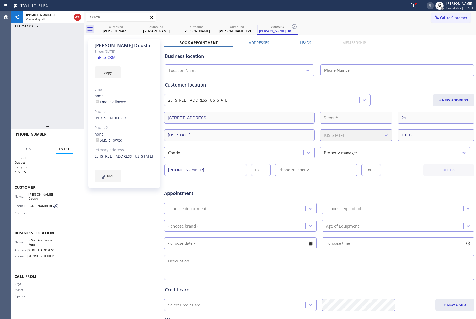
type input "[PHONE_NUMBER]"
click at [79, 135] on button "HANG UP" at bounding box center [69, 136] width 24 height 7
drag, startPoint x: 75, startPoint y: 115, endPoint x: 75, endPoint y: 137, distance: 21.9
click at [75, 120] on div "[PHONE_NUMBER] Live | 00:06 ALL TASKS ALL TASKS ACTIVE TASKS TASKS IN WRAP UP" at bounding box center [47, 67] width 73 height 112
click at [75, 140] on button "HANG UP" at bounding box center [69, 136] width 24 height 7
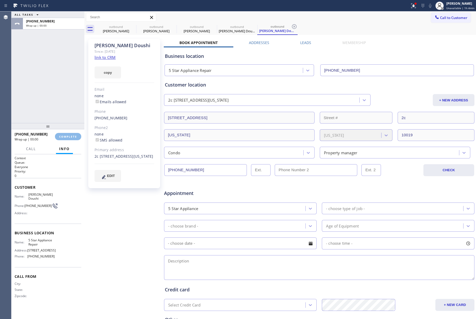
click at [72, 92] on div "ALL TASKS ALL TASKS ACTIVE TASKS TASKS IN WRAP UP [PHONE_NUMBER] Wrap up | 00:00" at bounding box center [47, 67] width 73 height 112
click at [74, 140] on button "COMPLETE" at bounding box center [68, 136] width 26 height 7
click at [63, 95] on div "ALL TASKS ALL TASKS ACTIVE TASKS TASKS IN WRAP UP [PHONE_NUMBER] Wrap up | 00:01" at bounding box center [47, 67] width 73 height 112
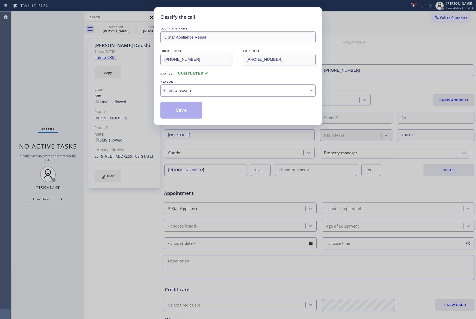
drag, startPoint x: 195, startPoint y: 89, endPoint x: 199, endPoint y: 95, distance: 7.9
click at [195, 89] on div "Select a reason" at bounding box center [238, 91] width 150 height 6
click at [189, 111] on button "Save" at bounding box center [181, 110] width 42 height 17
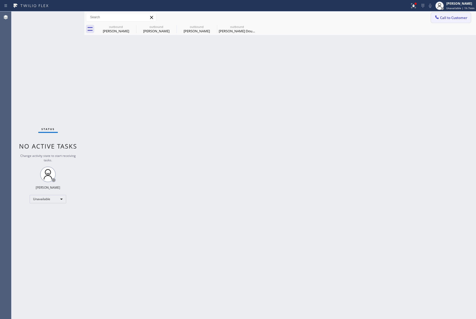
click at [464, 18] on span "Call to Customer" at bounding box center [453, 17] width 27 height 5
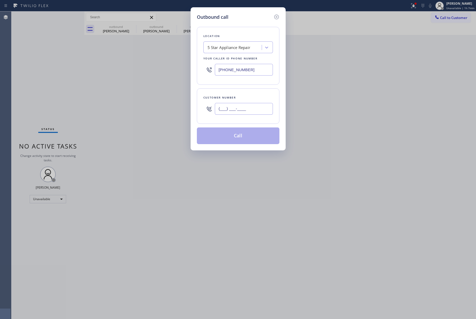
click at [252, 114] on input "(___) ___-____" at bounding box center [244, 109] width 58 height 12
paste input "310) 721-8433"
type input "[PHONE_NUMBER]"
click at [248, 100] on div "Customer number" at bounding box center [238, 97] width 70 height 5
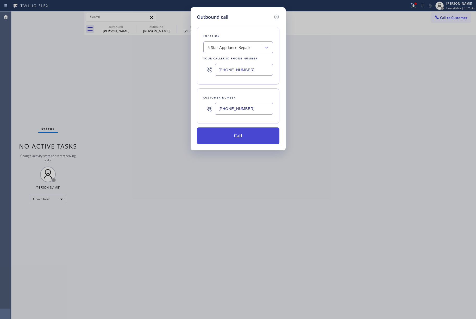
click at [249, 134] on button "Call" at bounding box center [238, 135] width 83 height 17
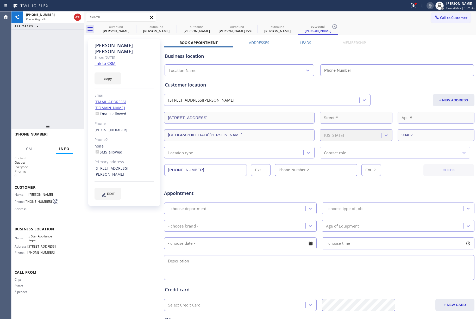
type input "[PHONE_NUMBER]"
click at [65, 139] on button "HANG UP" at bounding box center [69, 136] width 24 height 7
click at [68, 132] on div "[PHONE_NUMBER] Live | 00:10 HANG UP" at bounding box center [48, 137] width 67 height 14
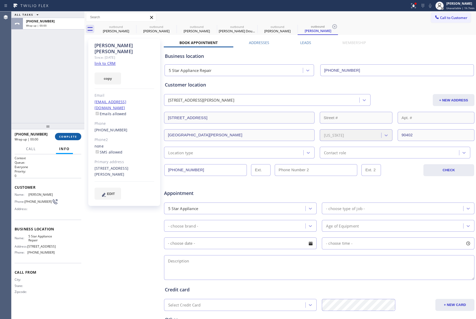
click at [67, 134] on button "COMPLETE" at bounding box center [68, 136] width 26 height 7
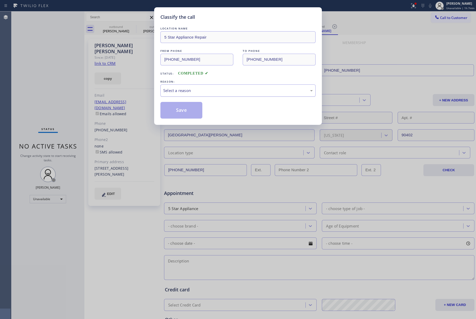
drag, startPoint x: 197, startPoint y: 90, endPoint x: 197, endPoint y: 93, distance: 3.1
click at [197, 93] on div "Select a reason" at bounding box center [238, 91] width 150 height 6
click at [179, 109] on button "Save" at bounding box center [181, 110] width 42 height 17
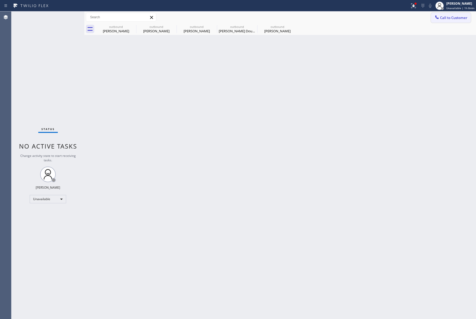
click at [453, 16] on span "Call to Customer" at bounding box center [453, 17] width 27 height 5
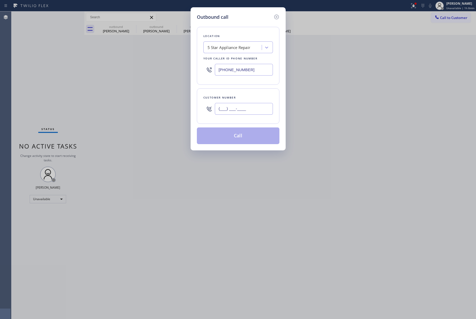
click at [257, 107] on input "(___) ___-____" at bounding box center [244, 109] width 58 height 12
paste input "858) 456-2154"
type input "[PHONE_NUMBER]"
click at [259, 94] on div "Customer number [PHONE_NUMBER]" at bounding box center [238, 105] width 83 height 35
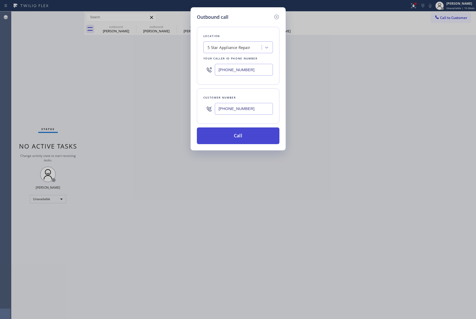
click at [254, 134] on button "Call" at bounding box center [238, 135] width 83 height 17
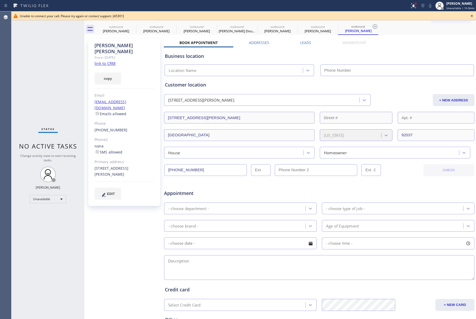
type input "[PHONE_NUMBER]"
click at [471, 16] on icon at bounding box center [472, 16] width 6 height 6
click at [444, 19] on span "Call to Customer" at bounding box center [453, 17] width 27 height 5
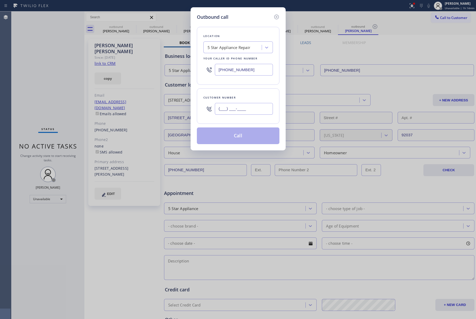
click at [239, 112] on input "(___) ___-____" at bounding box center [244, 109] width 58 height 12
paste input "253) 304-1147"
type input "[PHONE_NUMBER]"
click at [239, 96] on div "Customer number" at bounding box center [238, 97] width 70 height 5
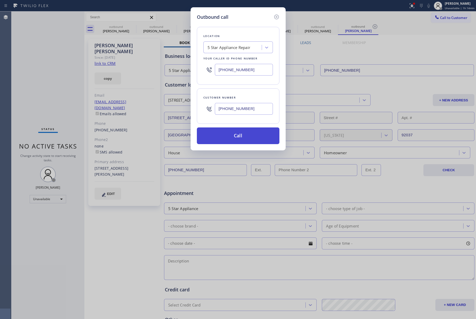
click at [248, 137] on button "Call" at bounding box center [238, 135] width 83 height 17
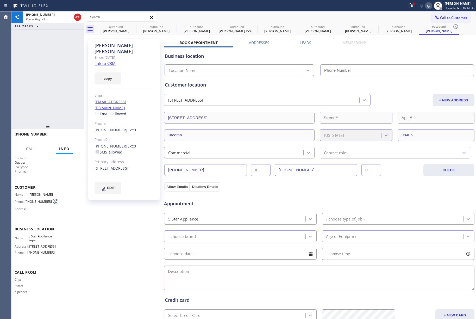
type input "[PHONE_NUMBER]"
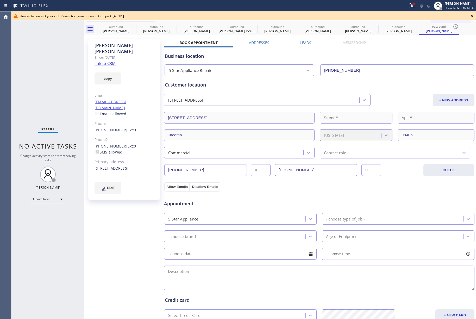
click at [471, 14] on icon at bounding box center [472, 16] width 6 height 6
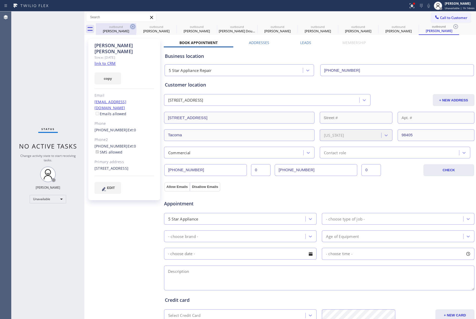
click at [132, 26] on icon at bounding box center [133, 26] width 6 height 6
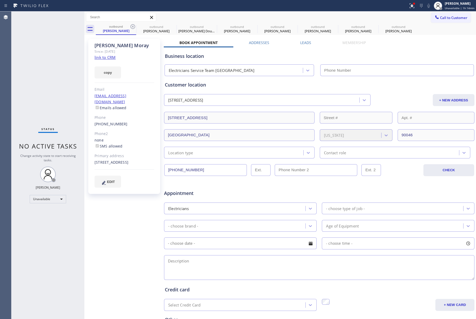
type input "[PHONE_NUMBER]"
click at [132, 26] on icon at bounding box center [133, 26] width 6 height 6
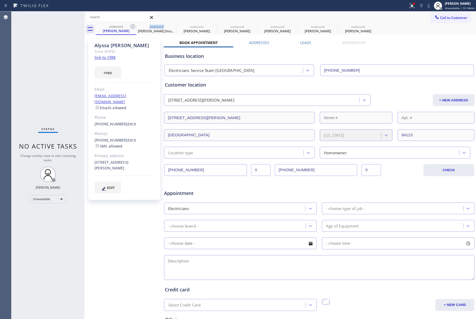
click at [132, 26] on icon at bounding box center [133, 26] width 6 height 6
click at [0, 0] on icon at bounding box center [0, 0] width 0 height 0
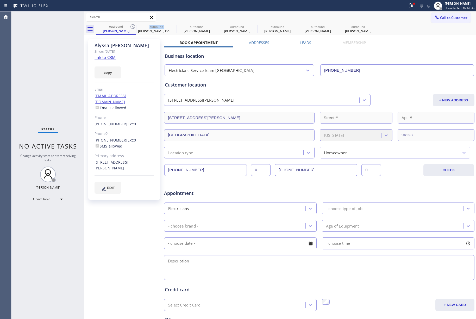
click at [0, 0] on icon at bounding box center [0, 0] width 0 height 0
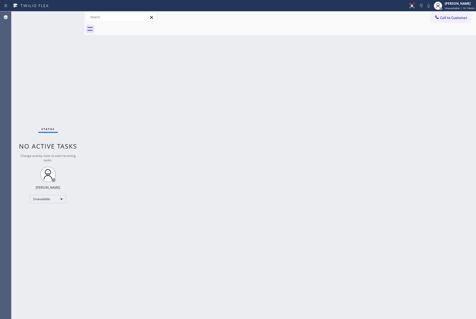
click at [132, 26] on div at bounding box center [286, 29] width 380 height 12
click at [460, 18] on span "Call to Customer" at bounding box center [453, 17] width 27 height 5
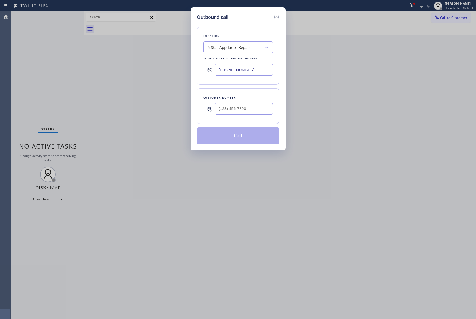
type input "(___) ___-____"
click at [245, 113] on input "(___) ___-____" at bounding box center [244, 109] width 58 height 12
click at [239, 97] on div "Customer number" at bounding box center [238, 97] width 70 height 5
click at [239, 112] on input "(___) ___-____" at bounding box center [244, 109] width 58 height 12
paste input "760) 625-9982"
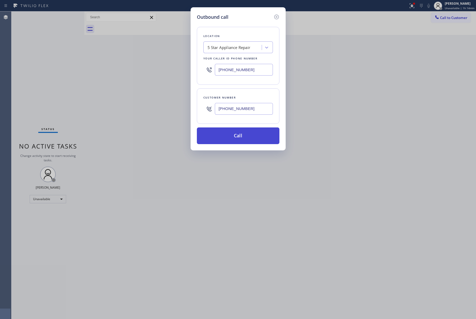
type input "[PHONE_NUMBER]"
click at [252, 131] on button "Call" at bounding box center [238, 135] width 83 height 17
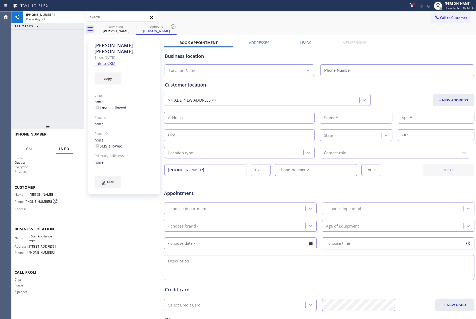
type input "[PHONE_NUMBER]"
drag, startPoint x: 65, startPoint y: 138, endPoint x: 67, endPoint y: 116, distance: 21.5
click at [66, 138] on span "HANG UP" at bounding box center [69, 137] width 16 height 4
drag, startPoint x: 67, startPoint y: 116, endPoint x: 67, endPoint y: 133, distance: 16.7
click at [67, 119] on div "[PHONE_NUMBER] Live | 00:01 ALL TASKS ALL TASKS ACTIVE TASKS TASKS IN WRAP UP" at bounding box center [47, 67] width 73 height 112
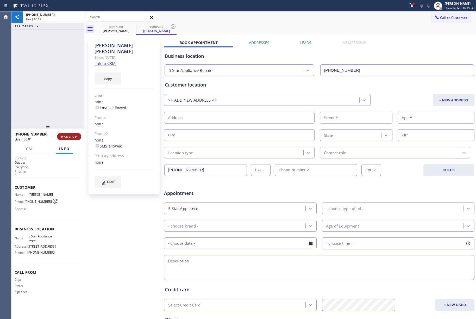
click at [67, 133] on button "HANG UP" at bounding box center [69, 136] width 24 height 7
click at [54, 104] on div "ALL TASKS ALL TASKS ACTIVE TASKS TASKS IN WRAP UP [PHONE_NUMBER] Wrap up | 00:00" at bounding box center [47, 67] width 73 height 112
drag, startPoint x: 54, startPoint y: 104, endPoint x: 63, endPoint y: 136, distance: 32.8
click at [55, 106] on div "ALL TASKS ALL TASKS ACTIVE TASKS TASKS IN WRAP UP [PHONE_NUMBER] Wrap up | 00:00" at bounding box center [47, 67] width 73 height 112
drag, startPoint x: 63, startPoint y: 137, endPoint x: 63, endPoint y: 132, distance: 5.2
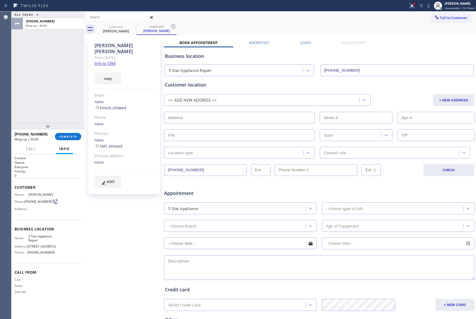
click at [63, 137] on span "COMPLETE" at bounding box center [68, 137] width 18 height 4
click at [54, 86] on div "ALL TASKS ALL TASKS ACTIVE TASKS TASKS IN WRAP UP [PHONE_NUMBER] Wrap up | 00:01" at bounding box center [47, 67] width 73 height 112
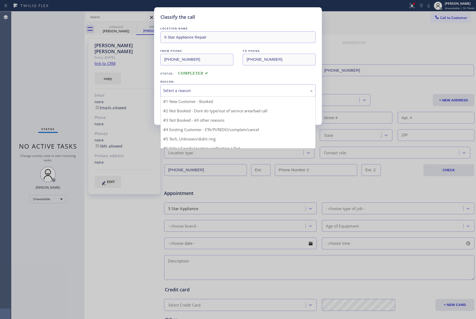
drag, startPoint x: 203, startPoint y: 88, endPoint x: 190, endPoint y: 120, distance: 34.9
click at [203, 91] on div "Select a reason" at bounding box center [238, 91] width 150 height 6
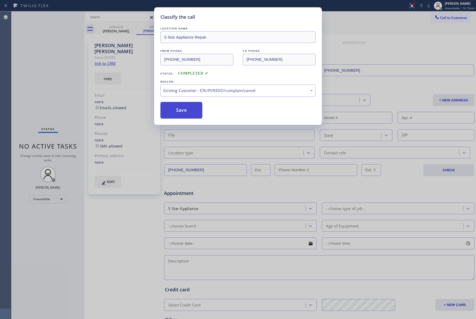
click at [172, 110] on button "Save" at bounding box center [181, 110] width 42 height 17
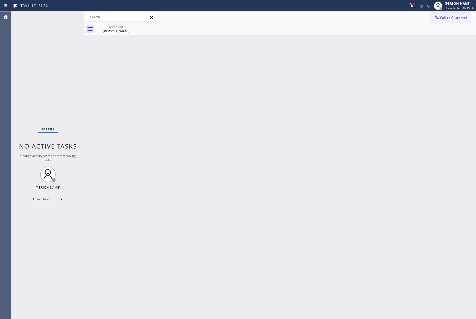
click at [454, 18] on span "Call to Customer" at bounding box center [453, 17] width 27 height 5
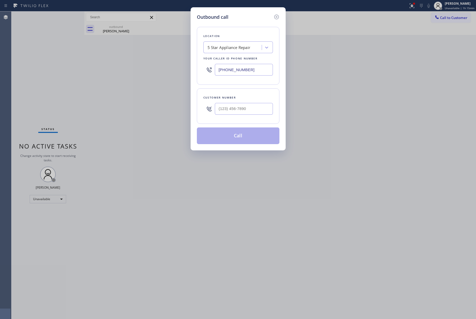
click at [252, 116] on div at bounding box center [244, 108] width 58 height 17
click at [251, 106] on input "(___) ___-____" at bounding box center [244, 109] width 58 height 12
paste input "650) 307-6652"
type input "[PHONE_NUMBER]"
click at [250, 95] on div "Customer number" at bounding box center [238, 97] width 70 height 5
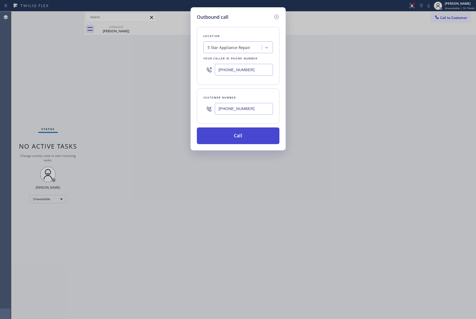
click at [237, 139] on button "Call" at bounding box center [238, 135] width 83 height 17
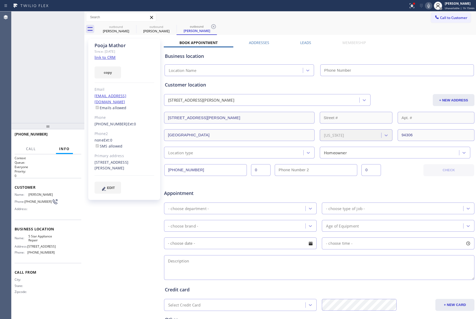
type input "[PHONE_NUMBER]"
click at [71, 134] on button "HANG UP" at bounding box center [69, 136] width 24 height 7
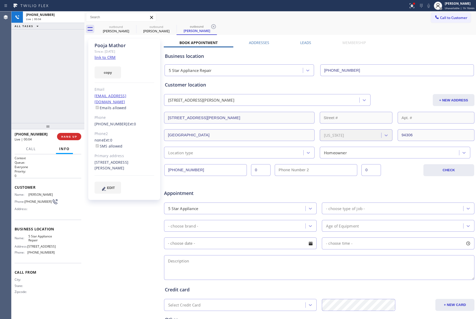
click at [54, 81] on div "[PHONE_NUMBER] Live | 00:04 ALL TASKS ALL TASKS ACTIVE TASKS TASKS IN WRAP UP" at bounding box center [47, 67] width 73 height 112
click at [66, 134] on button "COMPLETE" at bounding box center [68, 136] width 26 height 7
click at [53, 96] on div "ALL TASKS ALL TASKS ACTIVE TASKS TASKS IN WRAP UP [PHONE_NUMBER] Wrap up | 00:01" at bounding box center [47, 67] width 73 height 112
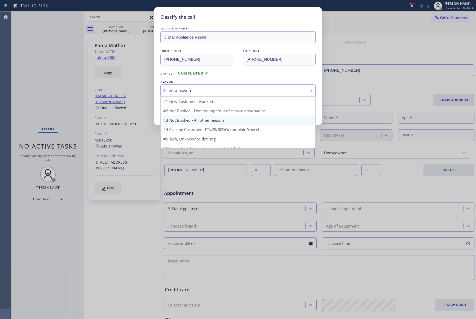
drag, startPoint x: 188, startPoint y: 89, endPoint x: 181, endPoint y: 117, distance: 28.6
click at [188, 91] on div "Select a reason" at bounding box center [238, 91] width 150 height 6
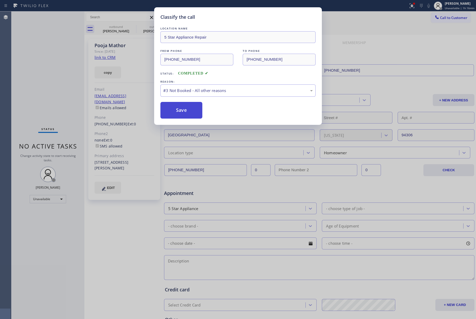
drag, startPoint x: 176, startPoint y: 116, endPoint x: 173, endPoint y: 107, distance: 9.6
click at [176, 115] on button "Save" at bounding box center [181, 110] width 42 height 17
click at [200, 90] on div "#3 Not Booked - All other reasons" at bounding box center [238, 91] width 150 height 6
click at [184, 113] on button "Save" at bounding box center [181, 110] width 42 height 17
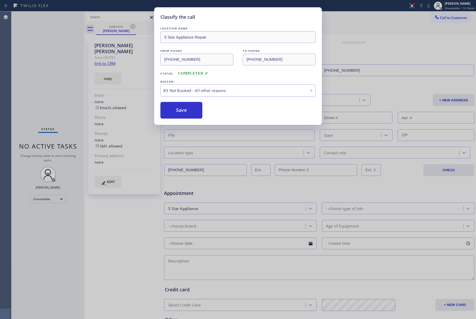
click at [442, 19] on div "Classify the call LOCATION NAME 5 Star Appliance Repair FROM PHONE [PHONE_NUMBE…" at bounding box center [238, 159] width 476 height 319
click at [447, 17] on div "Classify the call LOCATION NAME 5 Star Appliance Repair FROM PHONE [PHONE_NUMBE…" at bounding box center [238, 159] width 476 height 319
click at [184, 112] on button "Save" at bounding box center [181, 110] width 42 height 17
click at [372, 13] on div "Classify the call LOCATION NAME 5 Star Appliance Repair FROM PHONE [PHONE_NUMBE…" at bounding box center [238, 159] width 476 height 319
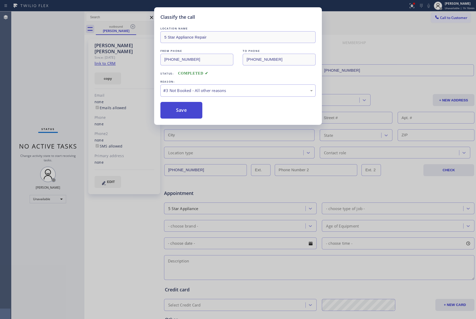
click at [183, 105] on button "Save" at bounding box center [181, 110] width 42 height 17
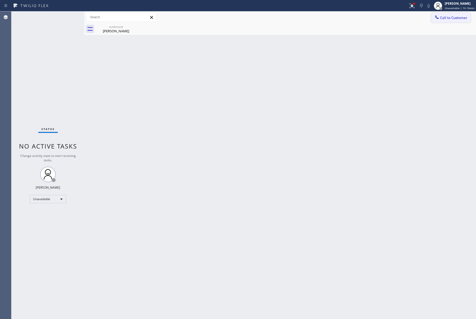
click at [452, 17] on span "Call to Customer" at bounding box center [453, 17] width 27 height 5
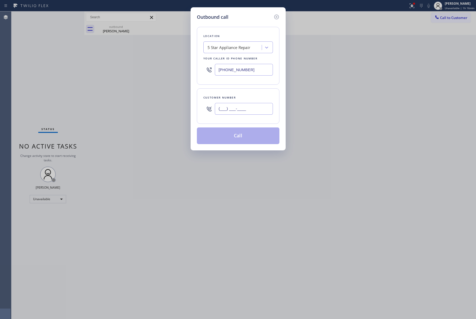
click at [245, 115] on input "(___) ___-____" at bounding box center [244, 109] width 58 height 12
paste input "516) 581-0130"
type input "[PHONE_NUMBER]"
click at [247, 97] on div "Customer number" at bounding box center [238, 97] width 70 height 5
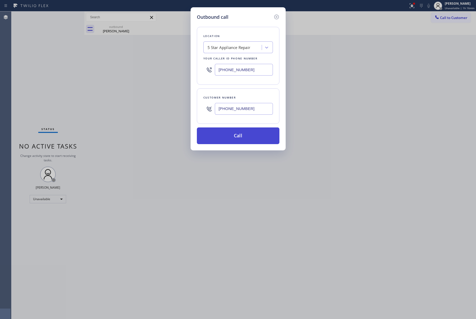
click at [240, 133] on button "Call" at bounding box center [238, 135] width 83 height 17
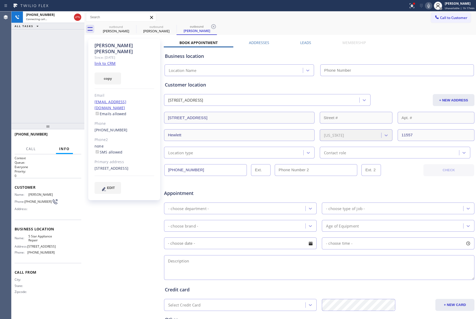
type input "[PHONE_NUMBER]"
drag, startPoint x: 77, startPoint y: 135, endPoint x: 70, endPoint y: 106, distance: 30.0
click at [77, 135] on button "HANG UP" at bounding box center [69, 136] width 24 height 7
drag, startPoint x: 70, startPoint y: 106, endPoint x: 72, endPoint y: 129, distance: 23.3
click at [70, 108] on div "[PHONE_NUMBER] Live | 00:01 ALL TASKS ALL TASKS ACTIVE TASKS TASKS IN WRAP UP" at bounding box center [47, 67] width 73 height 112
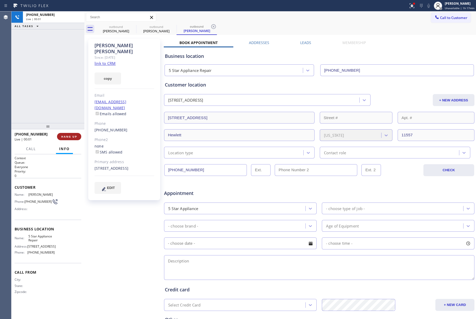
click at [73, 134] on button "HANG UP" at bounding box center [69, 136] width 24 height 7
click at [59, 97] on div "ALL TASKS ALL TASKS ACTIVE TASKS TASKS IN WRAP UP [PHONE_NUMBER] Wrap up | 00:00" at bounding box center [47, 67] width 73 height 112
click at [69, 139] on button "COMPLETE" at bounding box center [68, 136] width 26 height 7
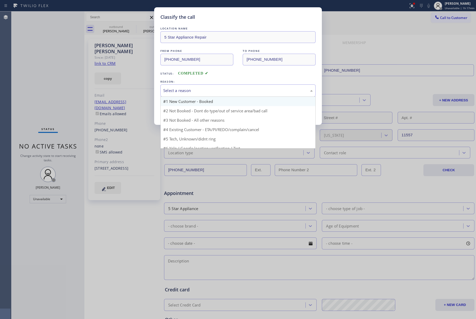
drag, startPoint x: 209, startPoint y: 91, endPoint x: 208, endPoint y: 106, distance: 15.2
click at [209, 95] on div "Select a reason" at bounding box center [237, 90] width 155 height 12
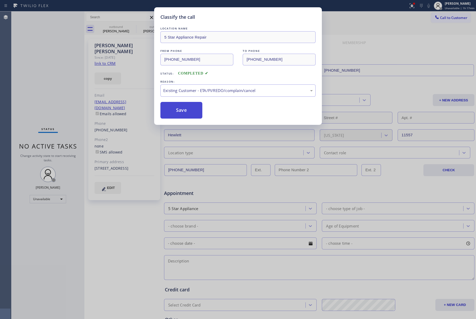
click at [177, 116] on button "Save" at bounding box center [181, 110] width 42 height 17
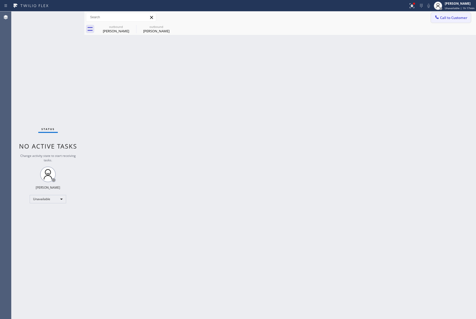
click at [452, 17] on span "Call to Customer" at bounding box center [453, 17] width 27 height 5
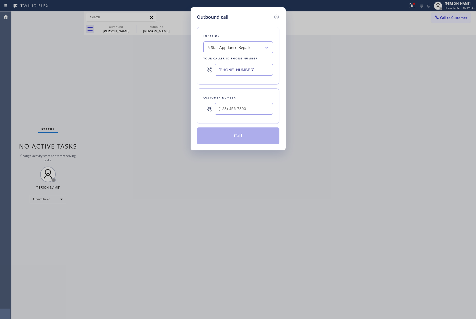
click at [251, 116] on div at bounding box center [244, 108] width 58 height 17
click at [251, 109] on input "(___) ___-____" at bounding box center [244, 109] width 58 height 12
paste input "925) 956-9370"
type input "[PHONE_NUMBER]"
click at [250, 97] on div "Customer number" at bounding box center [238, 97] width 70 height 5
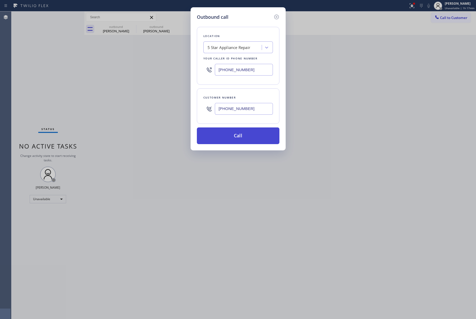
click at [251, 140] on button "Call" at bounding box center [238, 135] width 83 height 17
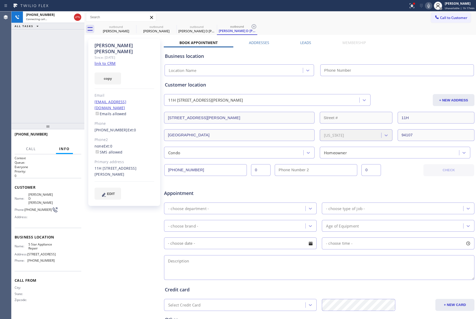
type input "[PHONE_NUMBER]"
click at [70, 133] on button "HANG UP" at bounding box center [69, 136] width 24 height 7
click at [67, 113] on div "[PHONE_NUMBER] Live | 00:09 ALL TASKS ALL TASKS ACTIVE TASKS TASKS IN WRAP UP" at bounding box center [47, 67] width 73 height 112
click at [69, 141] on div "[PHONE_NUMBER] Live | 00:09 HANG UP" at bounding box center [48, 137] width 67 height 14
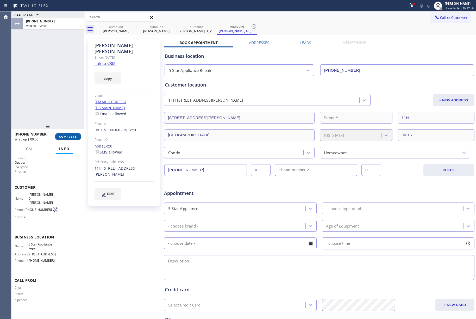
click at [69, 136] on span "COMPLETE" at bounding box center [68, 137] width 18 height 4
click at [63, 90] on div "ALL TASKS ALL TASKS ACTIVE TASKS TASKS IN WRAP UP [PHONE_NUMBER] Wrap up | 00:01" at bounding box center [47, 67] width 73 height 112
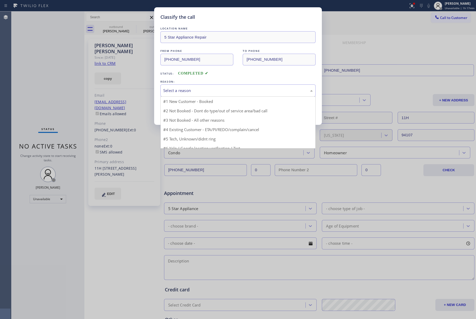
click at [235, 92] on div "Select a reason" at bounding box center [238, 91] width 150 height 6
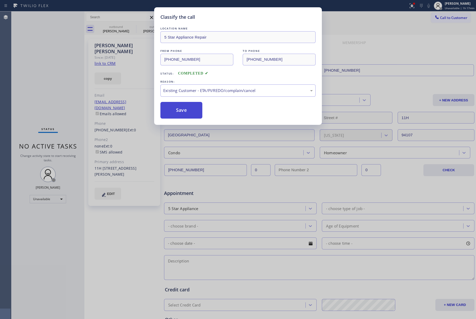
click at [177, 108] on button "Save" at bounding box center [181, 110] width 42 height 17
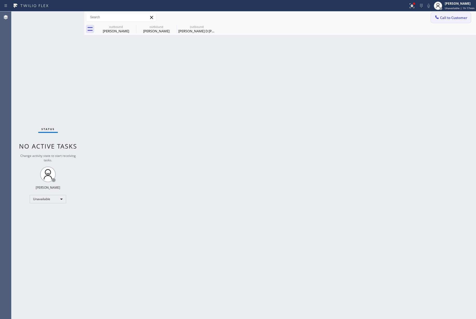
click at [440, 15] on div at bounding box center [437, 18] width 6 height 6
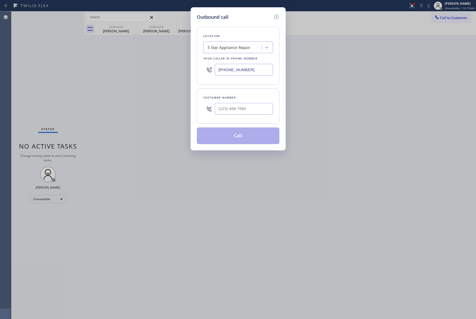
drag, startPoint x: 218, startPoint y: 119, endPoint x: 226, endPoint y: 113, distance: 10.2
click at [220, 118] on div "Customer number" at bounding box center [238, 105] width 83 height 35
click at [226, 113] on input "(___) ___-____" at bounding box center [244, 109] width 58 height 12
paste input "516) 606-1132"
type input "[PHONE_NUMBER]"
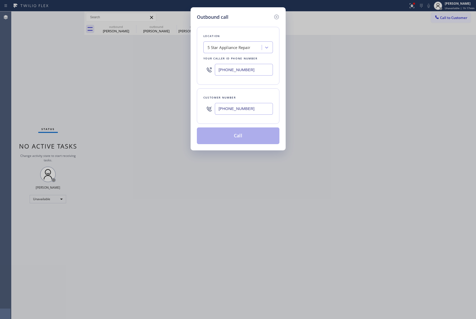
click at [238, 94] on div "Customer number [PHONE_NUMBER]" at bounding box center [238, 105] width 83 height 35
click at [229, 141] on button "Call" at bounding box center [238, 135] width 83 height 17
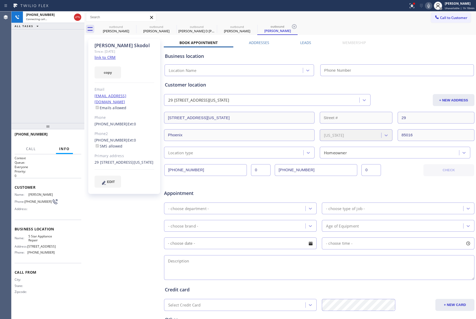
type input "[PHONE_NUMBER]"
click at [73, 138] on span "HANG UP" at bounding box center [69, 137] width 16 height 4
click at [68, 110] on div "[PHONE_NUMBER] Live | 00:00 ALL TASKS ALL TASKS ACTIVE TASKS TASKS IN WRAP UP" at bounding box center [47, 67] width 73 height 112
click at [73, 138] on span "HANG UP" at bounding box center [69, 137] width 16 height 4
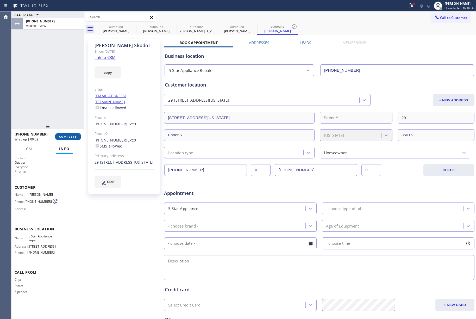
click at [58, 134] on button "COMPLETE" at bounding box center [68, 136] width 26 height 7
click at [55, 113] on div "ALL TASKS ALL TASKS ACTIVE TASKS TASKS IN WRAP UP [PHONE_NUMBER] Wrap up | 00:02" at bounding box center [47, 67] width 73 height 112
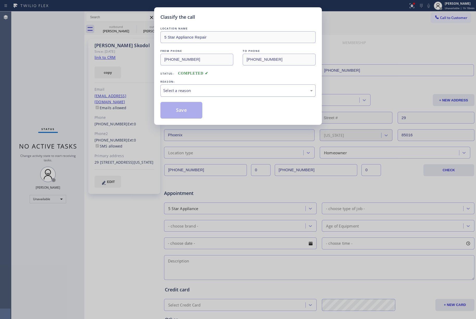
drag, startPoint x: 193, startPoint y: 93, endPoint x: 195, endPoint y: 96, distance: 3.8
click at [194, 93] on div "Select a reason" at bounding box center [238, 91] width 150 height 6
click at [178, 109] on button "Save" at bounding box center [181, 110] width 42 height 17
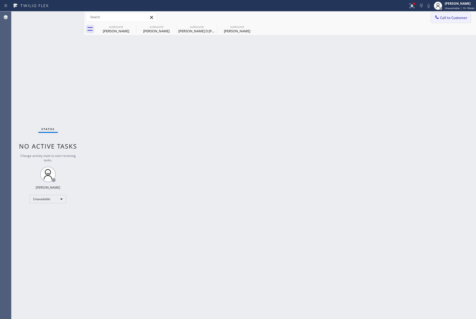
click at [454, 14] on button "Call to Customer" at bounding box center [451, 18] width 40 height 10
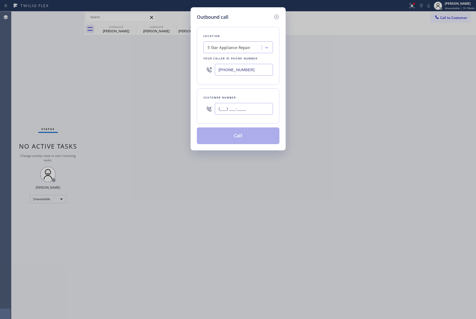
click at [230, 112] on input "(___) ___-____" at bounding box center [244, 109] width 58 height 12
paste input "602) 738-8536"
type input "[PHONE_NUMBER]"
click at [232, 98] on div "Customer number" at bounding box center [238, 97] width 70 height 5
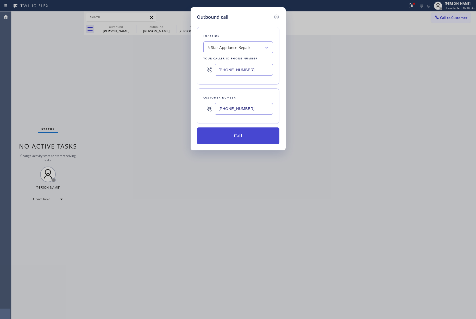
click at [234, 138] on button "Call" at bounding box center [238, 135] width 83 height 17
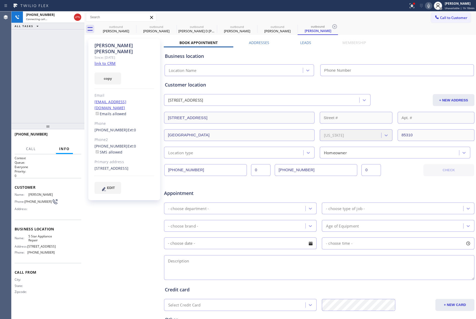
type input "[PHONE_NUMBER]"
drag, startPoint x: 72, startPoint y: 136, endPoint x: 70, endPoint y: 109, distance: 26.4
click at [72, 134] on button "HANG UP" at bounding box center [69, 136] width 24 height 7
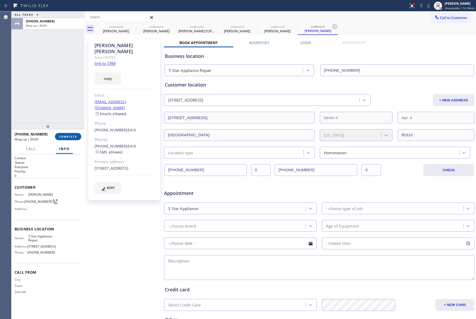
click at [72, 133] on button "COMPLETE" at bounding box center [68, 136] width 26 height 7
click at [65, 116] on div "ALL TASKS ALL TASKS ACTIVE TASKS TASKS IN WRAP UP [PHONE_NUMBER] Wrap up | 00:00" at bounding box center [47, 67] width 73 height 112
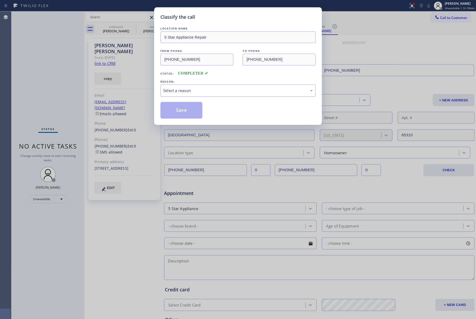
click at [206, 90] on div "Select a reason" at bounding box center [238, 91] width 150 height 6
click at [182, 113] on button "Save" at bounding box center [181, 110] width 42 height 17
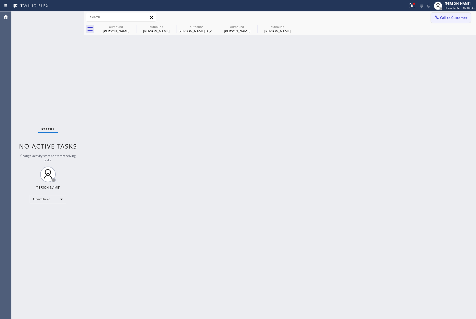
click at [452, 15] on span "Call to Customer" at bounding box center [453, 17] width 27 height 5
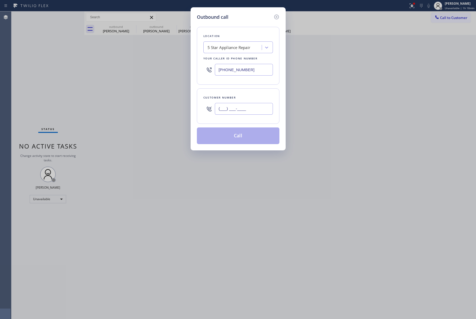
click at [237, 112] on input "(___) ___-____" at bounding box center [244, 109] width 58 height 12
paste input "415) 740-5006"
type input "[PHONE_NUMBER]"
click at [237, 100] on div "Customer number" at bounding box center [238, 97] width 70 height 5
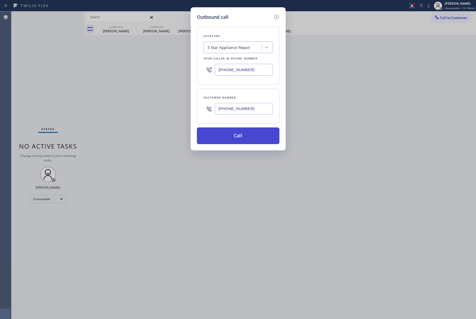
click at [238, 139] on button "Call" at bounding box center [238, 135] width 83 height 17
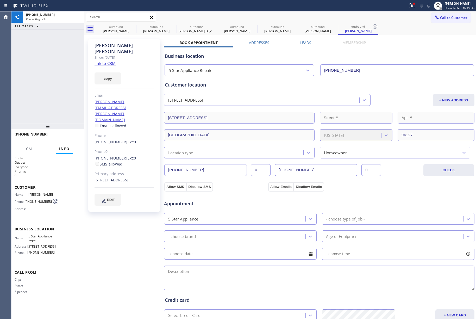
type input "[PHONE_NUMBER]"
drag, startPoint x: 72, startPoint y: 139, endPoint x: 68, endPoint y: 113, distance: 26.2
click at [72, 139] on button "HANG UP" at bounding box center [69, 136] width 24 height 7
drag, startPoint x: 68, startPoint y: 112, endPoint x: 69, endPoint y: 136, distance: 24.5
click at [68, 118] on div "[PHONE_NUMBER] Live | 00:02 ALL TASKS ALL TASKS ACTIVE TASKS TASKS IN WRAP UP" at bounding box center [47, 67] width 73 height 112
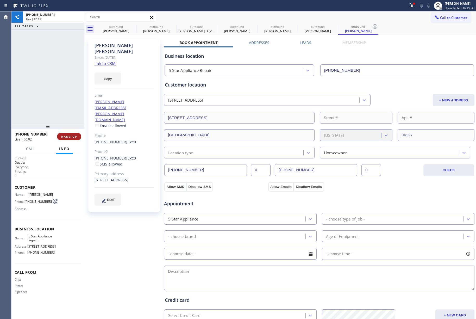
click at [69, 136] on span "HANG UP" at bounding box center [69, 137] width 16 height 4
click at [60, 104] on div "ALL TASKS ALL TASKS ACTIVE TASKS TASKS IN WRAP UP [PHONE_NUMBER] Wrap up | 00:00" at bounding box center [47, 67] width 73 height 112
click at [73, 134] on button "COMPLETE" at bounding box center [68, 136] width 26 height 7
click at [50, 93] on div "ALL TASKS ALL TASKS ACTIVE TASKS TASKS IN WRAP UP [PHONE_NUMBER] Wrap up | 00:01" at bounding box center [47, 67] width 73 height 112
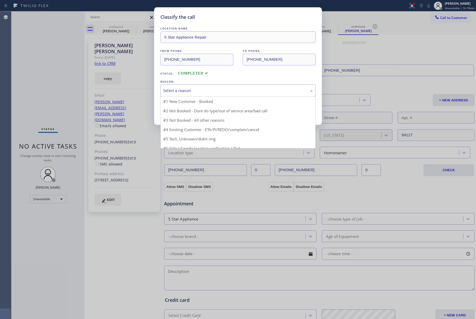
click at [214, 88] on div "Select a reason" at bounding box center [238, 91] width 150 height 6
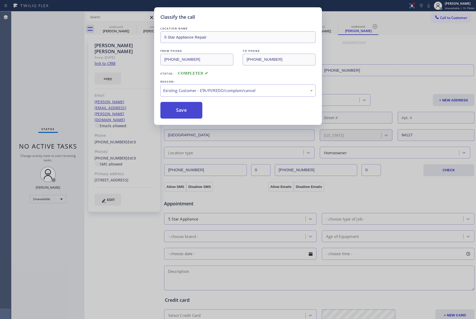
click at [181, 109] on button "Save" at bounding box center [181, 110] width 42 height 17
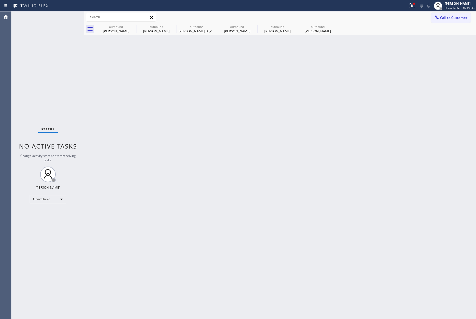
drag, startPoint x: 449, startPoint y: 13, endPoint x: 422, endPoint y: 17, distance: 28.2
click at [449, 14] on button "Call to Customer" at bounding box center [451, 18] width 40 height 10
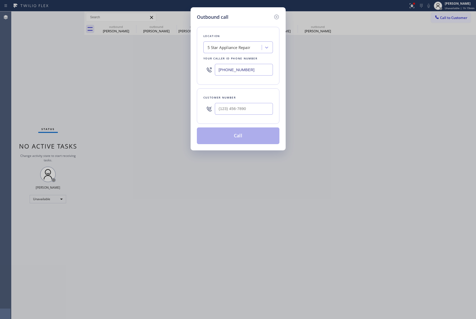
click at [257, 119] on div "Customer number" at bounding box center [238, 105] width 83 height 35
click at [256, 110] on input "(___) ___-____" at bounding box center [244, 109] width 58 height 12
paste input "206) 914-1601"
type input "[PHONE_NUMBER]"
click at [254, 91] on div "Customer number [PHONE_NUMBER]" at bounding box center [238, 105] width 83 height 35
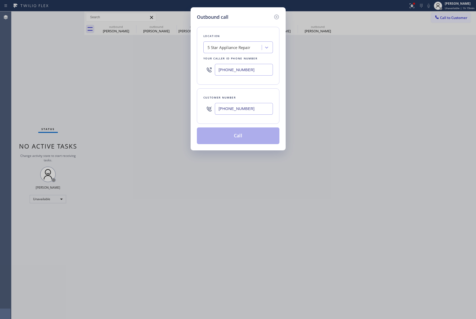
click at [245, 138] on button "Call" at bounding box center [238, 135] width 83 height 17
click at [235, 139] on button "Call" at bounding box center [238, 135] width 83 height 17
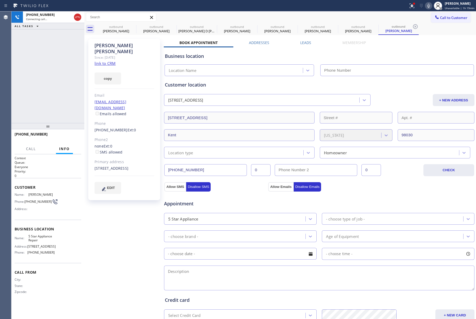
type input "[PHONE_NUMBER]"
drag, startPoint x: 66, startPoint y: 129, endPoint x: 68, endPoint y: 135, distance: 6.5
click at [67, 129] on div at bounding box center [47, 126] width 73 height 6
click at [68, 135] on button "HANG UP" at bounding box center [69, 137] width 24 height 7
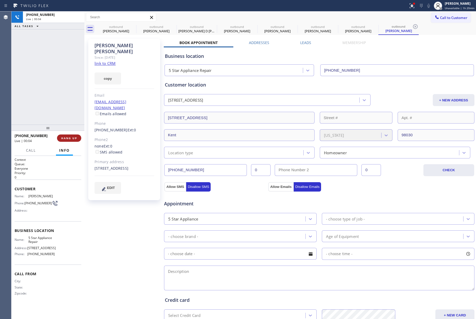
click at [71, 136] on span "HANG UP" at bounding box center [69, 138] width 16 height 4
click at [66, 110] on div "[PHONE_NUMBER] Live | 00:04 ALL TASKS ALL TASKS ACTIVE TASKS TASKS IN WRAP UP" at bounding box center [47, 67] width 73 height 113
click at [72, 140] on span "COMPLETE" at bounding box center [68, 138] width 18 height 4
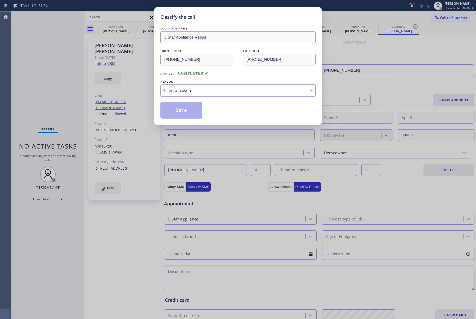
click at [53, 94] on div "Classify the call LOCATION NAME 5 Star Appliance Repair FROM PHONE [PHONE_NUMBE…" at bounding box center [238, 159] width 476 height 319
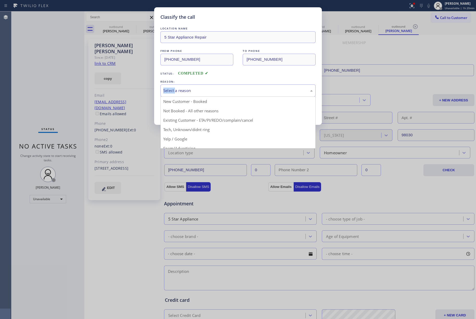
click at [188, 89] on div "Select a reason" at bounding box center [238, 91] width 150 height 6
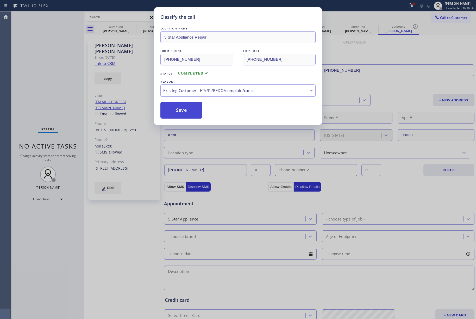
click at [182, 109] on button "Save" at bounding box center [181, 110] width 42 height 17
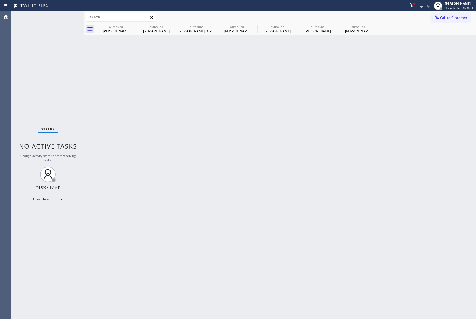
drag, startPoint x: 460, startPoint y: 16, endPoint x: 441, endPoint y: 20, distance: 19.2
click at [460, 16] on span "Call to Customer" at bounding box center [453, 17] width 27 height 5
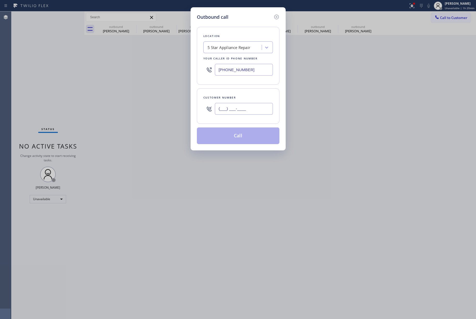
click at [230, 107] on input "(___) ___-____" at bounding box center [244, 109] width 58 height 12
paste input "714) 878-9165"
type input "[PHONE_NUMBER]"
click at [233, 97] on div "Customer number" at bounding box center [238, 97] width 70 height 5
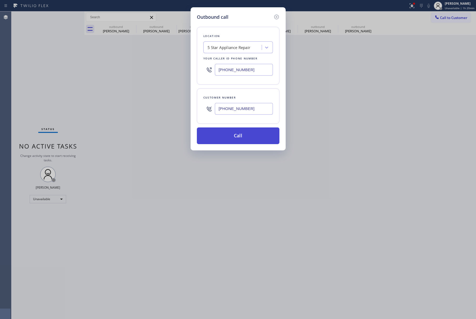
click at [233, 134] on button "Call" at bounding box center [238, 135] width 83 height 17
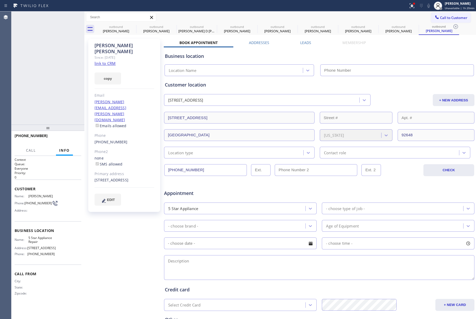
type input "[PHONE_NUMBER]"
click at [74, 142] on div "[PHONE_NUMBER] Live | 00:04 HANG UP" at bounding box center [48, 138] width 67 height 14
click at [71, 143] on div "[PHONE_NUMBER] Live | 00:05 HANG UP" at bounding box center [48, 138] width 67 height 14
click at [72, 139] on span "HANG UP" at bounding box center [69, 138] width 16 height 4
click at [68, 143] on div "[PHONE_NUMBER] Wrap up | 00:00 COMPLETE" at bounding box center [48, 138] width 67 height 14
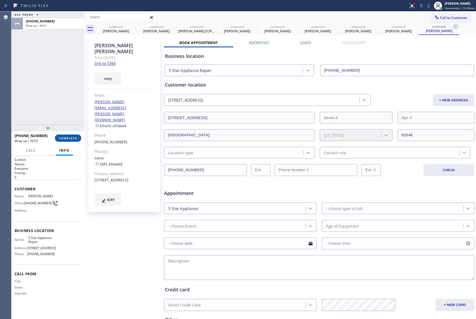
click at [68, 137] on span "COMPLETE" at bounding box center [68, 138] width 18 height 4
click at [60, 96] on div "ALL TASKS ALL TASKS ACTIVE TASKS TASKS IN WRAP UP [PHONE_NUMBER] Wrap up | 00:01" at bounding box center [47, 67] width 73 height 113
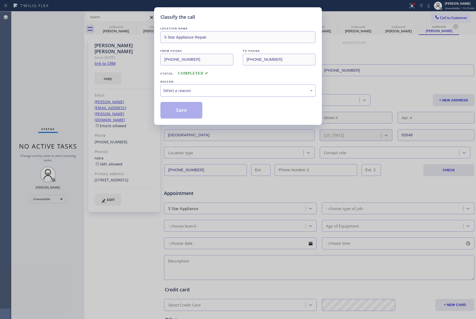
click at [197, 92] on div "Select a reason" at bounding box center [238, 91] width 150 height 6
click at [186, 106] on button "Save" at bounding box center [181, 110] width 42 height 17
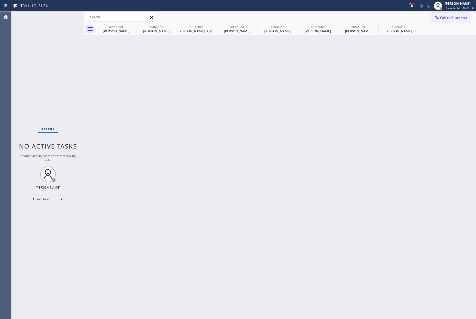
click at [453, 17] on span "Call to Customer" at bounding box center [453, 17] width 27 height 5
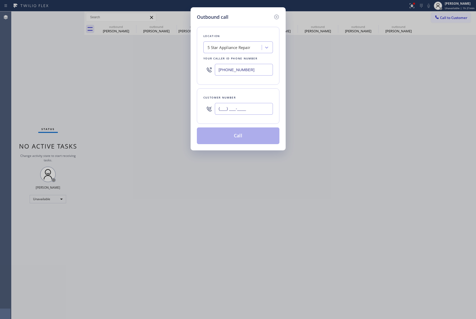
click at [249, 114] on input "(___) ___-____" at bounding box center [244, 109] width 58 height 12
paste input "614) 507-5842"
type input "[PHONE_NUMBER]"
click at [245, 100] on div "Customer number" at bounding box center [238, 97] width 70 height 5
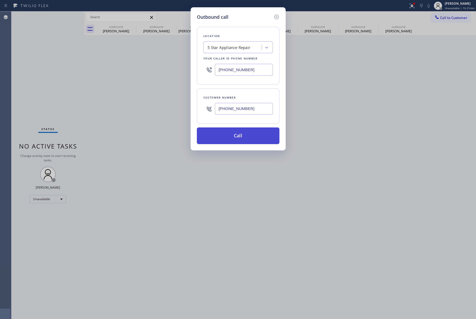
click at [238, 138] on button "Call" at bounding box center [238, 135] width 83 height 17
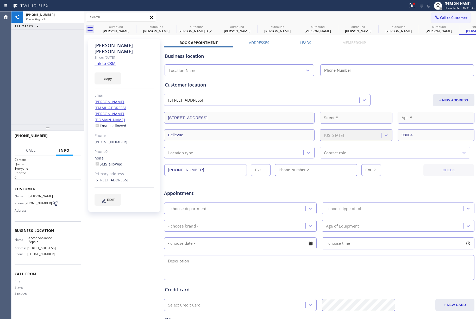
type input "[PHONE_NUMBER]"
click at [131, 25] on icon at bounding box center [133, 26] width 5 height 5
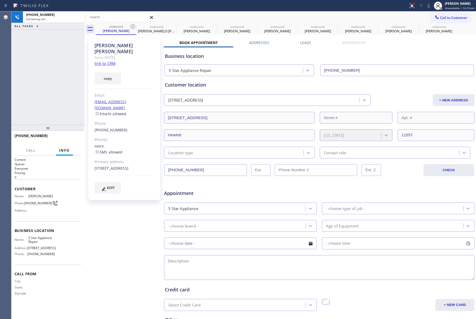
click at [131, 25] on icon at bounding box center [133, 26] width 5 height 5
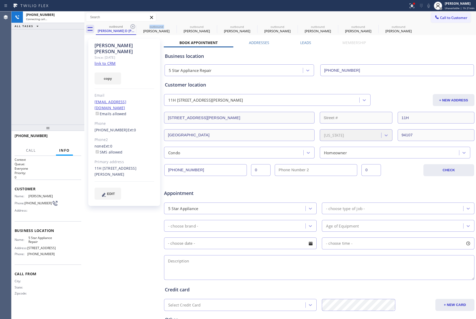
click at [131, 25] on icon at bounding box center [133, 26] width 5 height 5
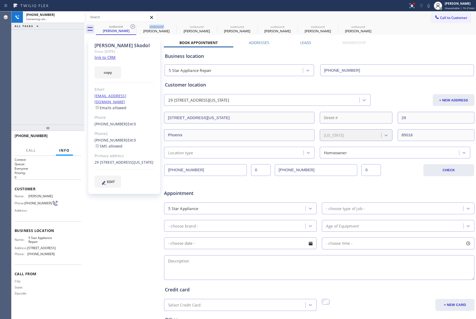
click at [131, 25] on icon at bounding box center [133, 26] width 5 height 5
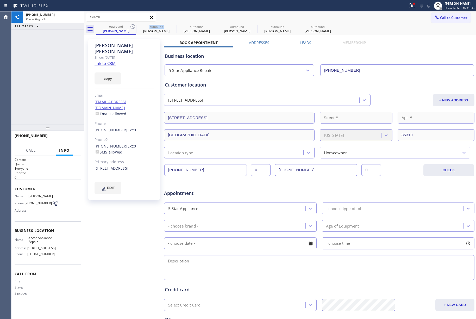
click at [131, 25] on icon at bounding box center [133, 26] width 5 height 5
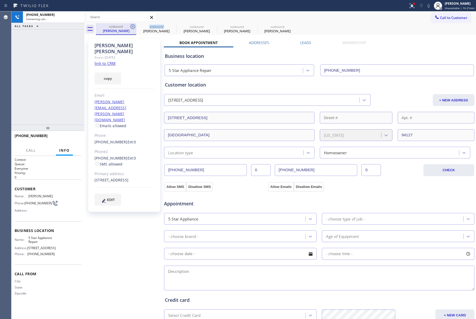
click at [131, 24] on icon at bounding box center [133, 26] width 6 height 6
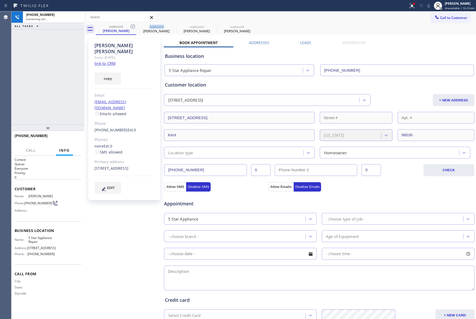
click at [131, 24] on icon at bounding box center [133, 26] width 6 height 6
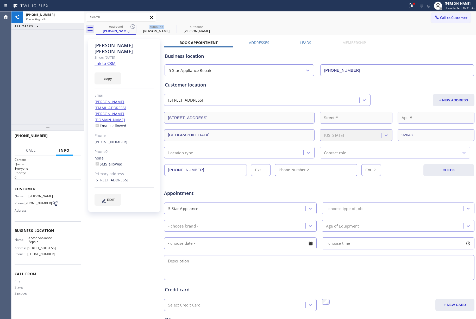
click at [131, 24] on icon at bounding box center [133, 26] width 6 height 6
click at [71, 137] on span "HANG UP" at bounding box center [69, 138] width 16 height 4
drag, startPoint x: 73, startPoint y: 111, endPoint x: 73, endPoint y: 138, distance: 26.8
click at [73, 113] on div "[PHONE_NUMBER] Live | 00:03 ALL TASKS ALL TASKS ACTIVE TASKS TASKS IN WRAP UP" at bounding box center [47, 67] width 73 height 113
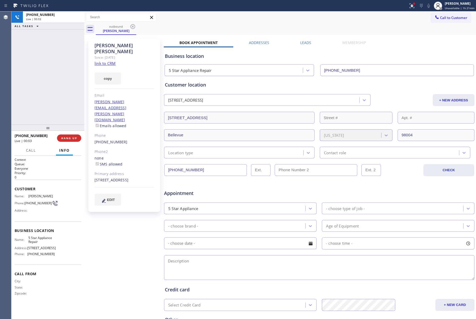
click at [73, 143] on div "[PHONE_NUMBER] Live | 00:03 HANG UP" at bounding box center [48, 138] width 67 height 14
click at [73, 142] on div "[PHONE_NUMBER] Live | 00:03 HANG UP" at bounding box center [48, 138] width 67 height 14
click at [72, 138] on span "COMPLETE" at bounding box center [68, 138] width 18 height 4
click at [64, 104] on div "ALL TASKS ALL TASKS ACTIVE TASKS TASKS IN WRAP UP [PHONE_NUMBER] Wrap up | 00:00" at bounding box center [47, 67] width 73 height 113
click at [64, 104] on div "ALL TASKS ALL TASKS ACTIVE TASKS TASKS IN WRAP UP [PHONE_NUMBER] Wrap up | 00:01" at bounding box center [47, 67] width 73 height 113
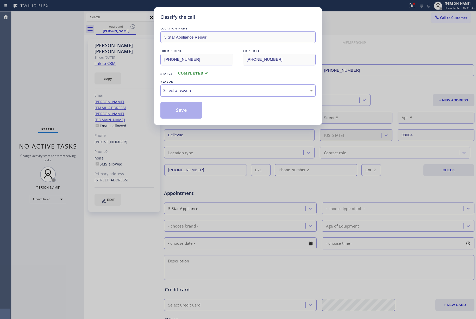
click at [212, 89] on div "Select a reason" at bounding box center [238, 91] width 150 height 6
drag, startPoint x: 182, startPoint y: 107, endPoint x: 179, endPoint y: 87, distance: 20.6
click at [182, 106] on button "Save" at bounding box center [181, 110] width 42 height 17
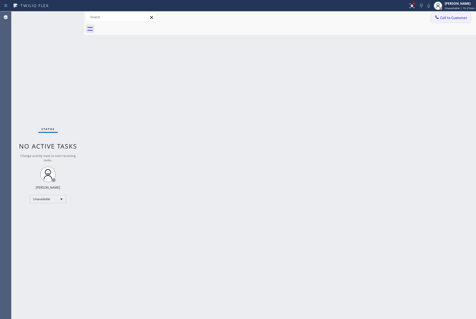
click at [456, 22] on button "Call to Customer" at bounding box center [451, 18] width 40 height 10
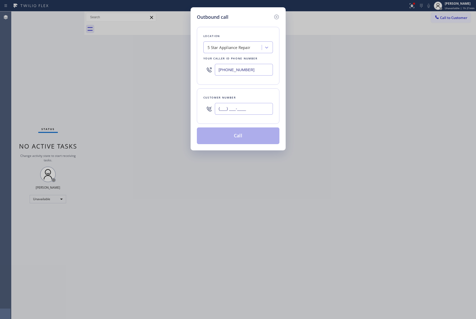
click at [234, 112] on input "(___) ___-____" at bounding box center [244, 109] width 58 height 12
paste input "619) 990-8315"
type input "[PHONE_NUMBER]"
click at [236, 96] on div "Customer number" at bounding box center [238, 97] width 70 height 5
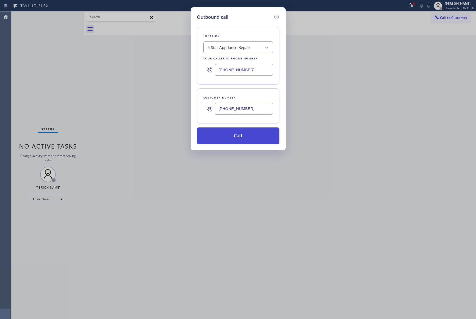
click at [244, 129] on button "Call" at bounding box center [238, 135] width 83 height 17
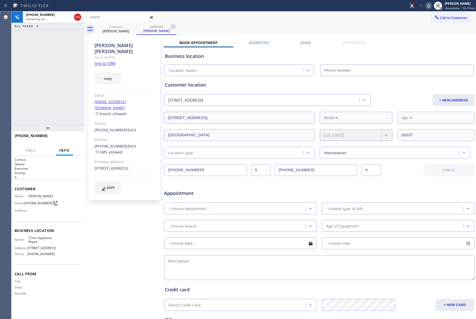
type input "[PHONE_NUMBER]"
click at [56, 62] on div "[PHONE_NUMBER] Connecting call… ALL TASKS ALL TASKS ACTIVE TASKS TASKS IN WRAP …" at bounding box center [47, 67] width 73 height 113
click at [46, 83] on div "[PHONE_NUMBER] Live | 00:00 ALL TASKS ALL TASKS ACTIVE TASKS TASKS IN WRAP UP" at bounding box center [47, 67] width 73 height 113
click at [77, 134] on button "HANG UP" at bounding box center [69, 137] width 24 height 7
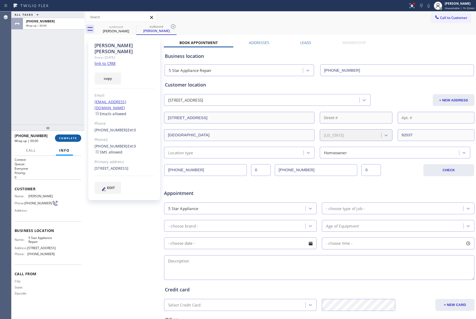
click at [76, 137] on span "COMPLETE" at bounding box center [68, 138] width 18 height 4
click at [55, 87] on div "ALL TASKS ALL TASKS ACTIVE TASKS TASKS IN WRAP UP [PHONE_NUMBER] Wrap up | 00:00" at bounding box center [47, 67] width 73 height 113
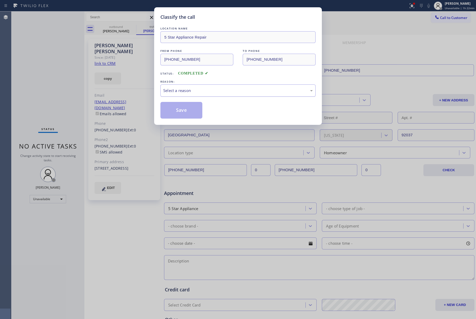
click at [193, 91] on div "Select a reason" at bounding box center [238, 91] width 150 height 6
click at [177, 104] on button "Save" at bounding box center [181, 110] width 42 height 17
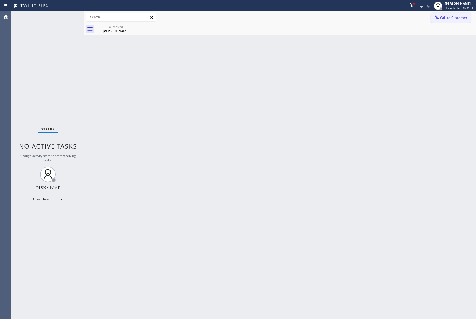
click at [468, 16] on button "Call to Customer" at bounding box center [451, 18] width 40 height 10
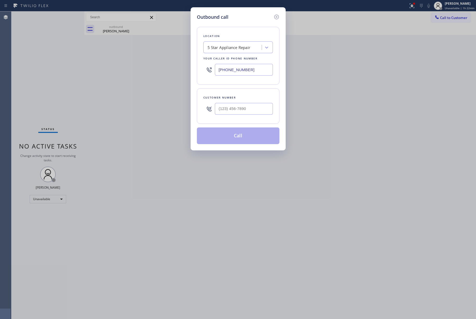
drag, startPoint x: 259, startPoint y: 71, endPoint x: 229, endPoint y: 87, distance: 33.4
click at [193, 71] on div "Outbound call Location 5 Star Appliance Repair Your caller id phone number [PHO…" at bounding box center [238, 78] width 95 height 143
paste input "786) 746-8056"
type input "[PHONE_NUMBER]"
click at [249, 106] on input "(___) ___-____" at bounding box center [244, 109] width 58 height 12
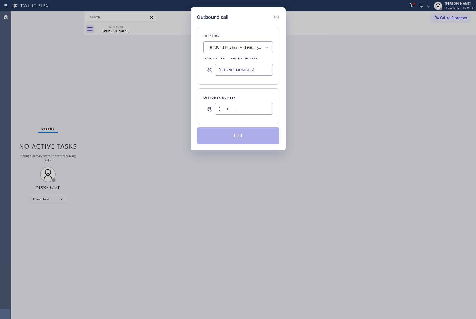
paste input "786) 252-8129"
type input "[PHONE_NUMBER]"
click at [243, 90] on div "Customer number [PHONE_NUMBER]" at bounding box center [238, 105] width 83 height 35
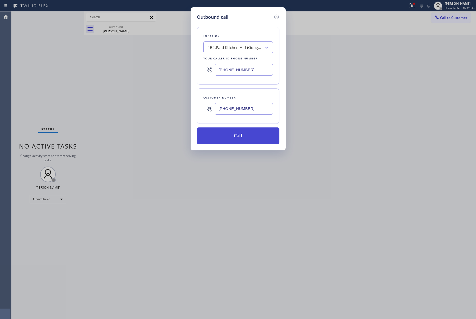
click at [233, 136] on button "Call" at bounding box center [238, 135] width 83 height 17
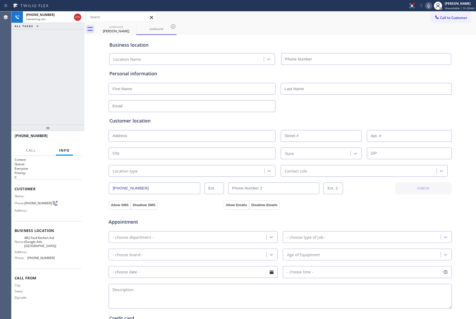
type input "[PHONE_NUMBER]"
click at [429, 7] on icon at bounding box center [429, 6] width 6 height 6
click at [429, 8] on icon at bounding box center [429, 6] width 6 height 6
click at [66, 79] on div "[PHONE_NUMBER] Live | 00:49 ALL TASKS ALL TASKS ACTIVE TASKS TASKS IN WRAP UP" at bounding box center [47, 67] width 73 height 113
click at [73, 137] on span "HANG UP" at bounding box center [69, 138] width 16 height 4
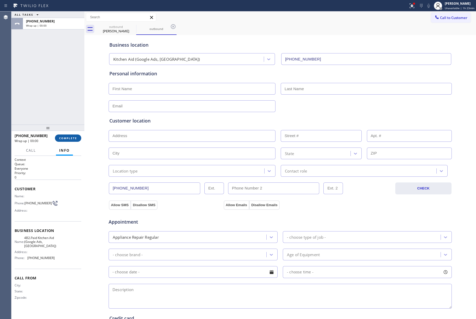
click at [71, 137] on span "COMPLETE" at bounding box center [68, 138] width 18 height 4
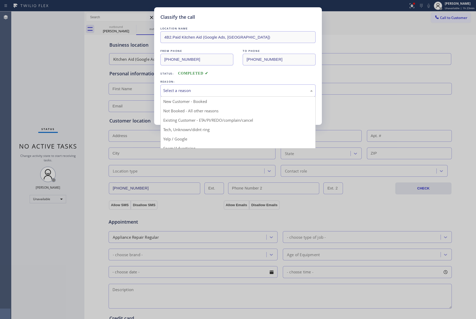
click at [220, 85] on div "Select a reason" at bounding box center [237, 90] width 155 height 12
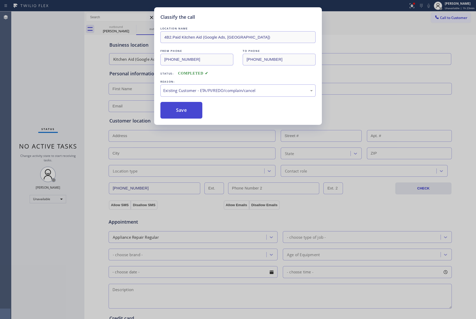
click at [182, 117] on button "Save" at bounding box center [181, 110] width 42 height 17
type input "[PHONE_NUMBER]"
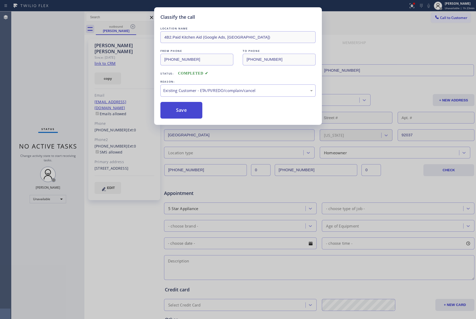
click at [183, 112] on button "Save" at bounding box center [181, 110] width 42 height 17
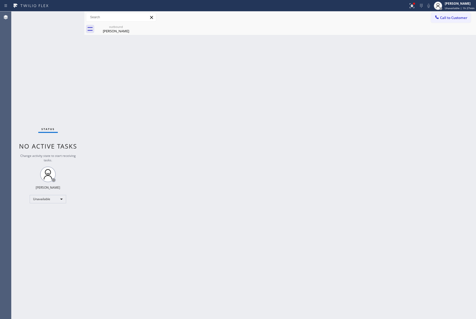
drag, startPoint x: 74, startPoint y: 77, endPoint x: 148, endPoint y: 6, distance: 103.0
click at [77, 72] on div "Status No active tasks Change activity state to start receiving tasks. [PERSON_…" at bounding box center [47, 164] width 73 height 307
click at [449, 11] on div "Call to Customer Outbound call Location Kitchen Aid (Google Ads, [GEOGRAPHIC_DA…" at bounding box center [280, 17] width 392 height 12
click at [456, 22] on button "Call to Customer" at bounding box center [451, 18] width 40 height 10
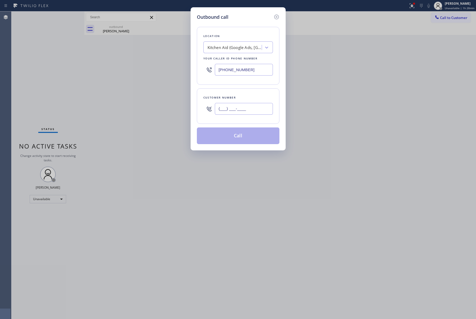
click at [246, 113] on input "(___) ___-____" at bounding box center [244, 109] width 58 height 12
paste input "510) 381-8945"
type input "[PHONE_NUMBER]"
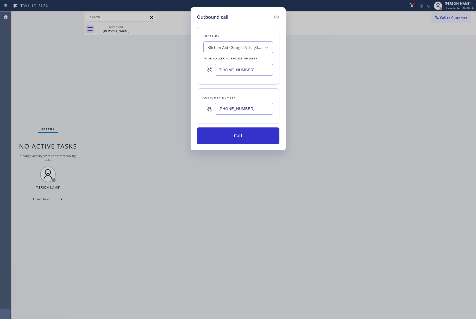
drag, startPoint x: 265, startPoint y: 70, endPoint x: 202, endPoint y: 70, distance: 62.3
click at [202, 70] on div "Location Kitchen Aid (Google Ads, [GEOGRAPHIC_DATA]) Your caller id phone numbe…" at bounding box center [238, 56] width 83 height 58
paste input "855) 731-4952"
type input "[PHONE_NUMBER]"
click at [234, 136] on button "Call" at bounding box center [238, 135] width 83 height 17
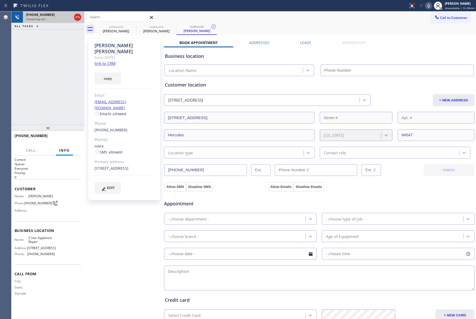
click at [75, 17] on icon at bounding box center [78, 17] width 6 height 6
type input "[PHONE_NUMBER]"
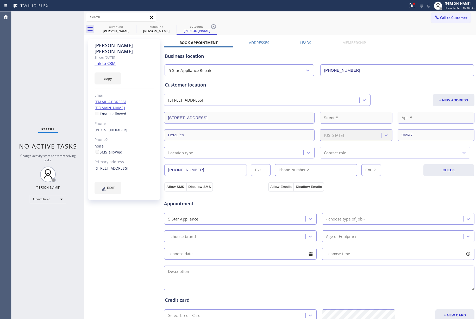
click at [104, 61] on link "link to CRM" at bounding box center [105, 63] width 21 height 5
click at [441, 14] on button "Call to Customer" at bounding box center [451, 18] width 40 height 10
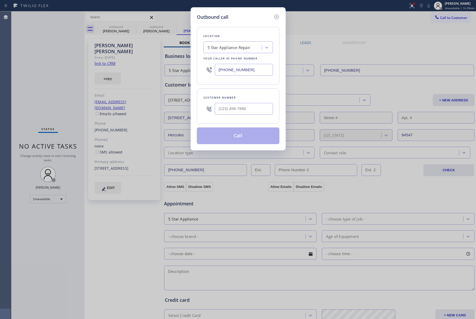
drag, startPoint x: 258, startPoint y: 68, endPoint x: 189, endPoint y: 70, distance: 69.1
click at [189, 70] on div "Outbound call Location 5 Star Appliance Repair Your caller id phone number [PHO…" at bounding box center [238, 159] width 476 height 319
paste input "13) 285-4554"
type input "[PHONE_NUMBER]"
click at [235, 107] on input "text" at bounding box center [244, 109] width 58 height 12
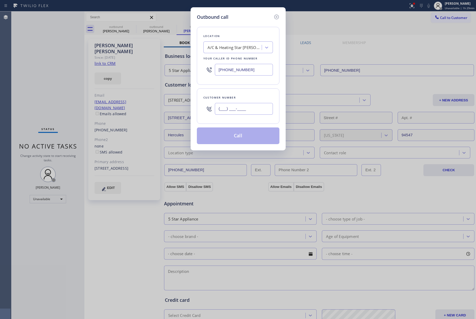
paste input "386) 242-9795"
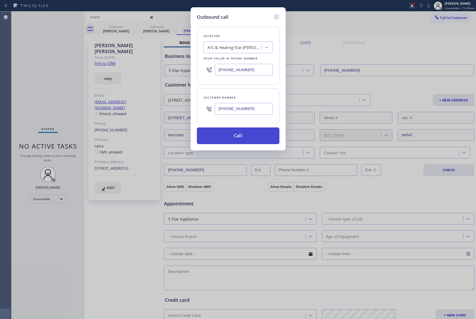
type input "[PHONE_NUMBER]"
click at [236, 138] on button "Call" at bounding box center [238, 135] width 83 height 17
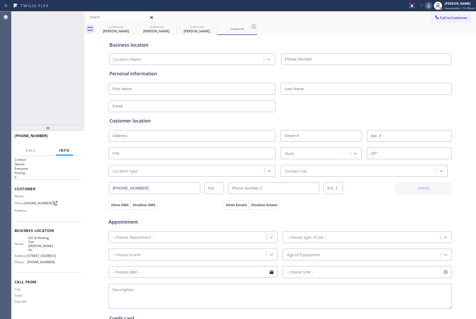
type input "[PHONE_NUMBER]"
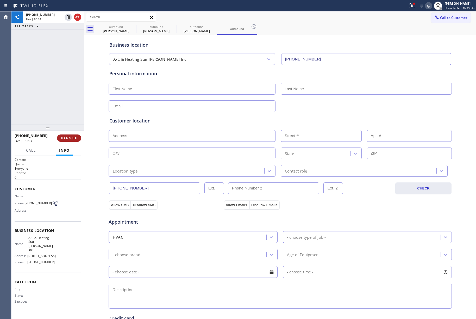
click at [68, 136] on span "HANG UP" at bounding box center [69, 138] width 16 height 4
click at [66, 110] on div "[PHONE_NUMBER] Live | 00:14 ALL TASKS ALL TASKS ACTIVE TASKS TASKS IN WRAP UP" at bounding box center [47, 67] width 73 height 113
click at [75, 138] on span "HANG UP" at bounding box center [69, 138] width 16 height 4
click at [60, 107] on div "ALL TASKS ALL TASKS ACTIVE TASKS TASKS IN WRAP UP [PHONE_NUMBER] Wrap up | 00:01" at bounding box center [47, 67] width 73 height 113
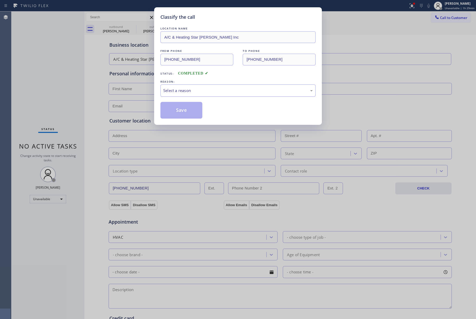
click at [199, 92] on div "Select a reason" at bounding box center [238, 91] width 150 height 6
click at [181, 106] on button "Save" at bounding box center [181, 110] width 42 height 17
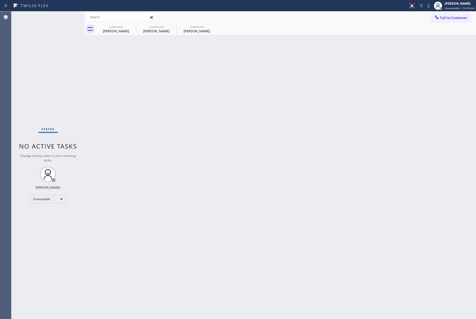
click at [42, 36] on div "Status No active tasks Change activity state to start receiving tasks. [PERSON_…" at bounding box center [47, 164] width 73 height 307
click at [428, 258] on div "Back to Dashboard Change Sender ID Customers Technicians Select a contact Outbo…" at bounding box center [280, 164] width 392 height 307
click at [342, 197] on div "Back to Dashboard Change Sender ID Customers Technicians Select a contact Outbo…" at bounding box center [280, 164] width 392 height 307
